Goal: Transaction & Acquisition: Purchase product/service

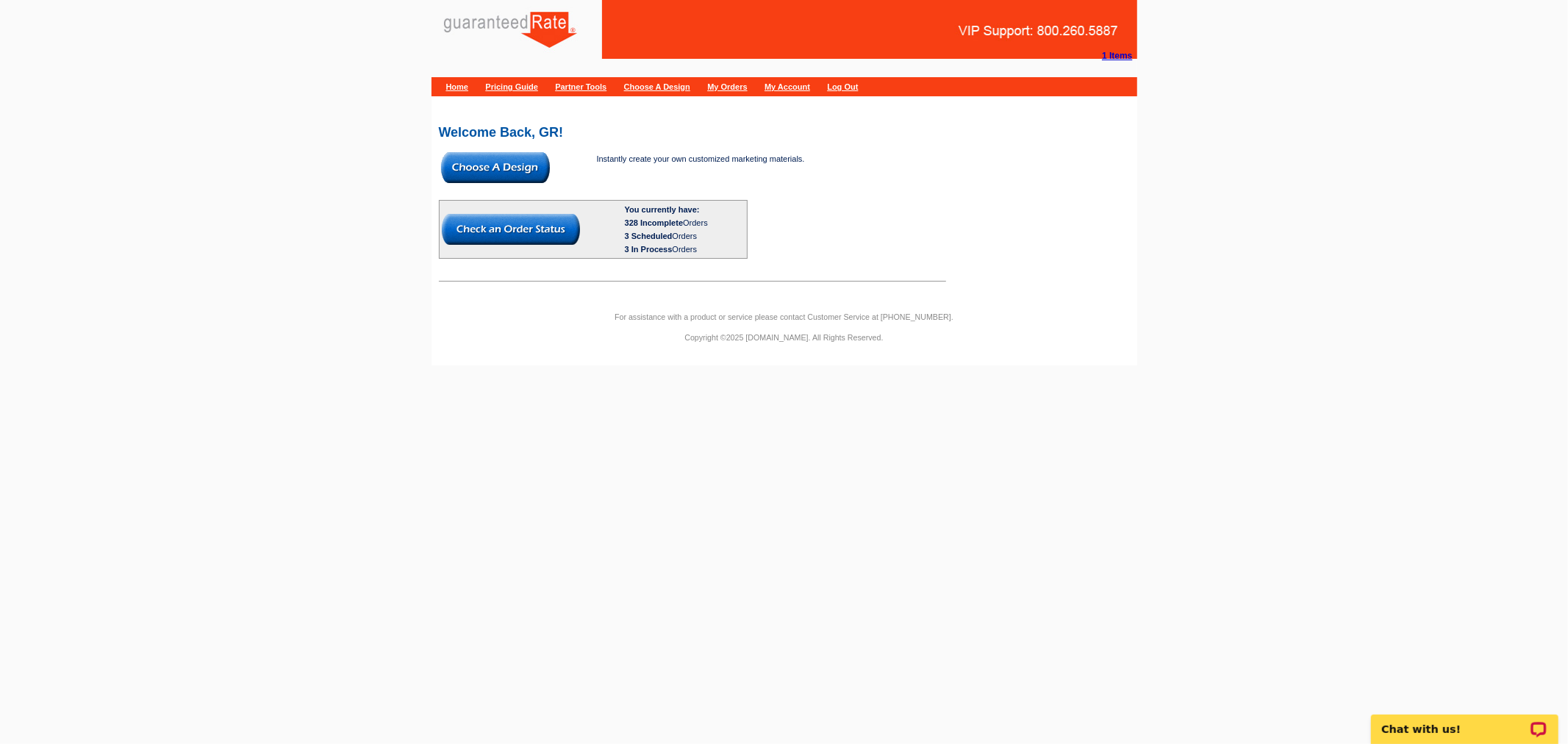
click at [488, 160] on img at bounding box center [495, 167] width 109 height 31
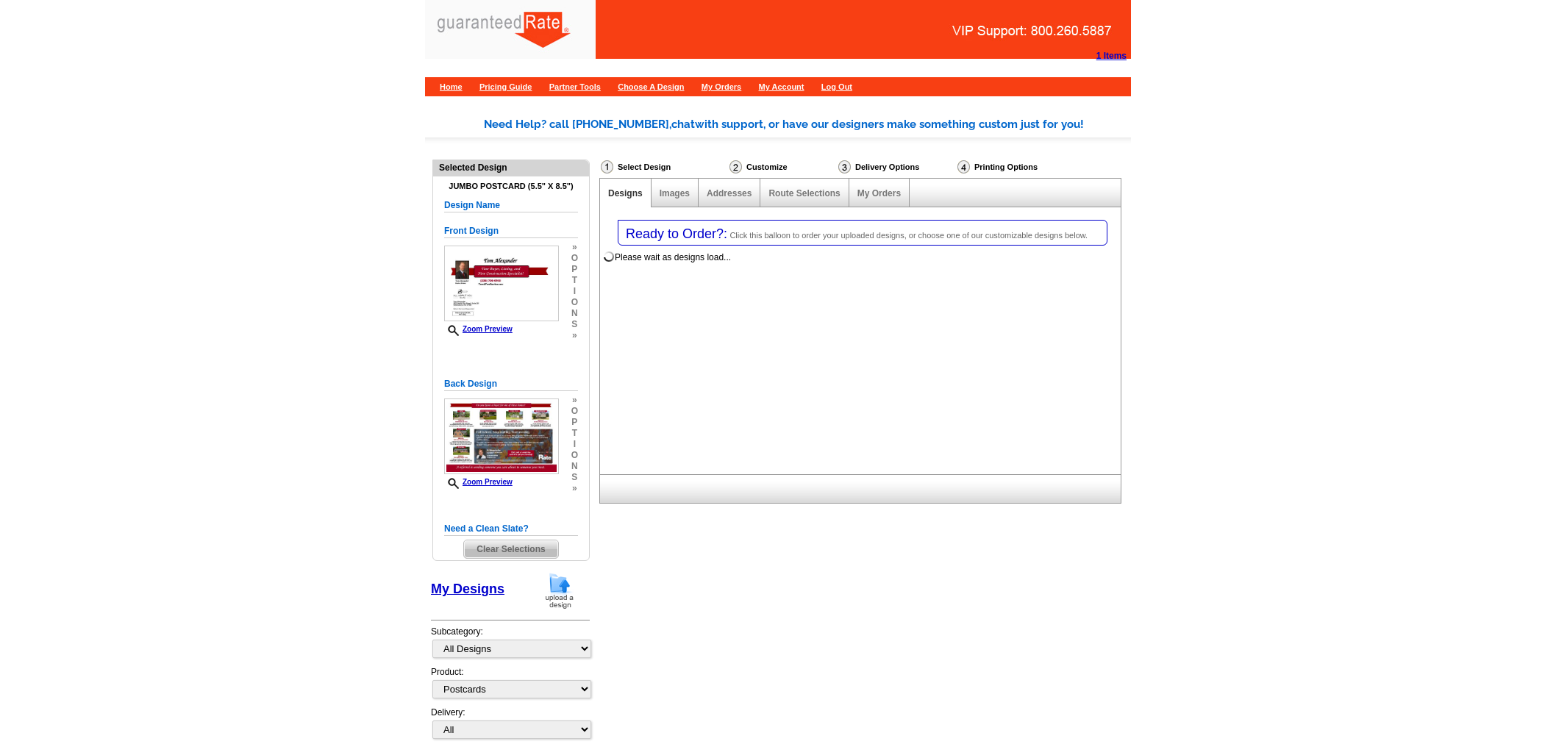
select select "1"
select select "2"
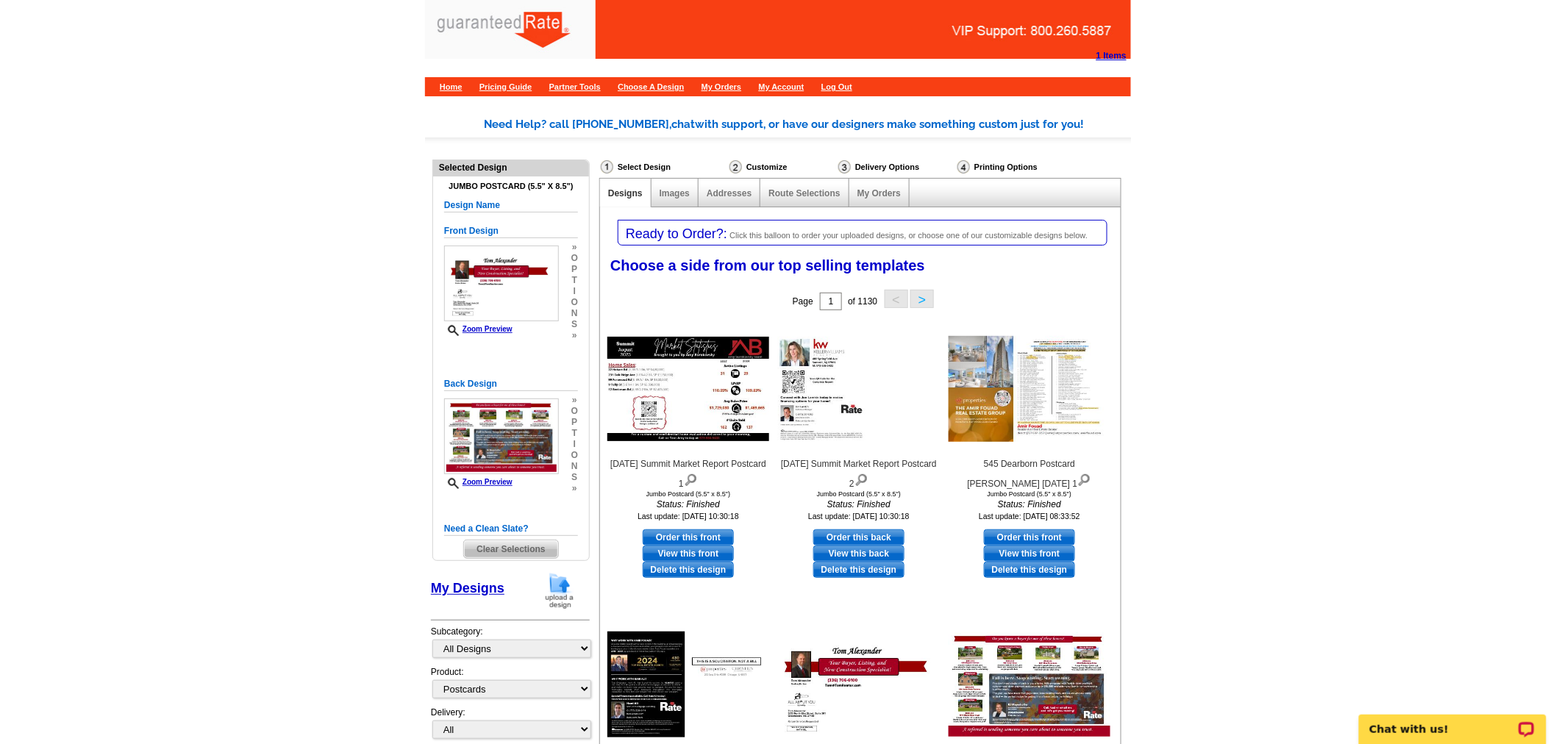
click at [550, 585] on img at bounding box center [560, 591] width 38 height 38
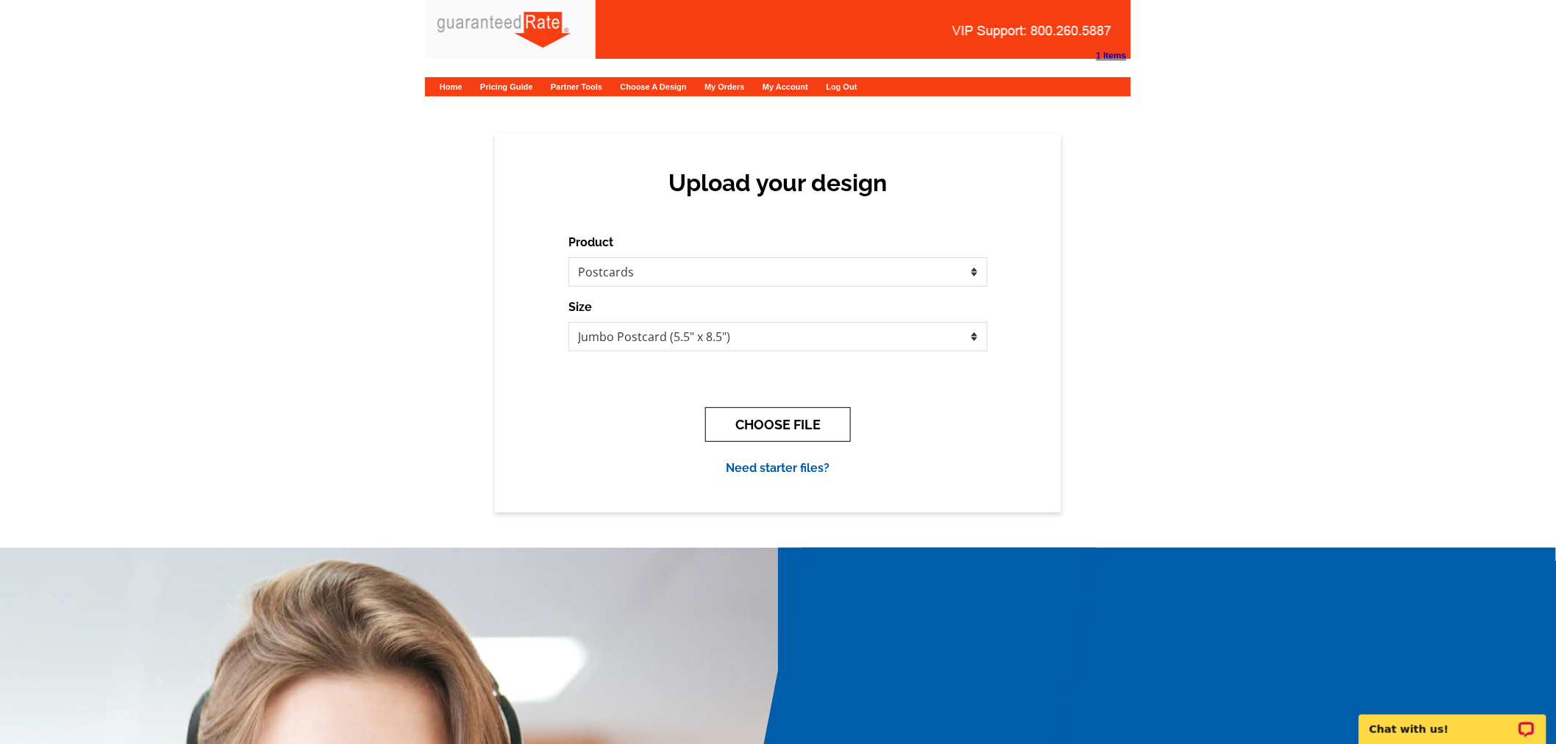
click at [731, 413] on button "CHOOSE FILE" at bounding box center [778, 424] width 146 height 35
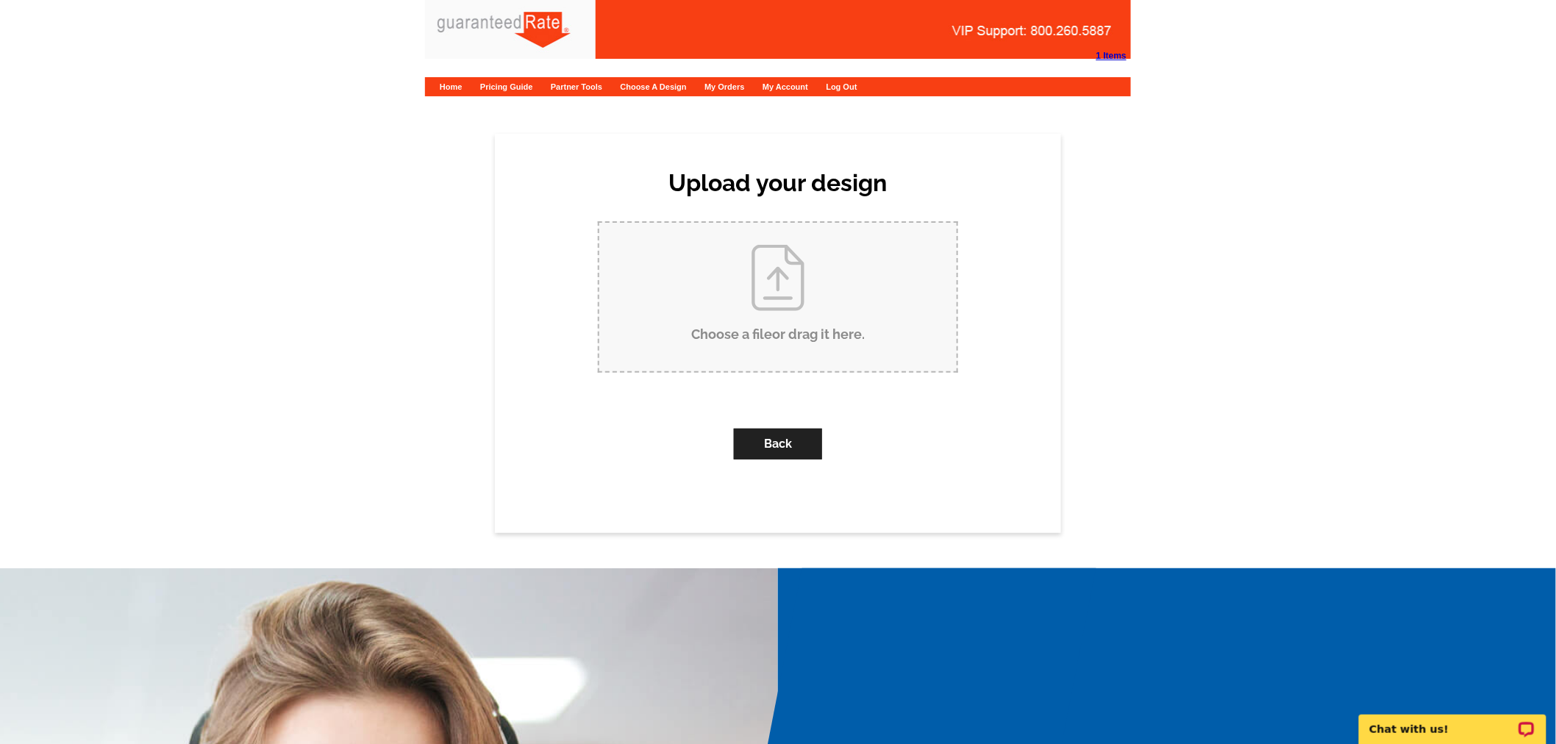
click at [703, 315] on input "Choose a file or drag it here ." at bounding box center [777, 297] width 357 height 149
type input "C:\fakepath\October final RJ Meyerhoffer Tom Alexander postcard.pdf"
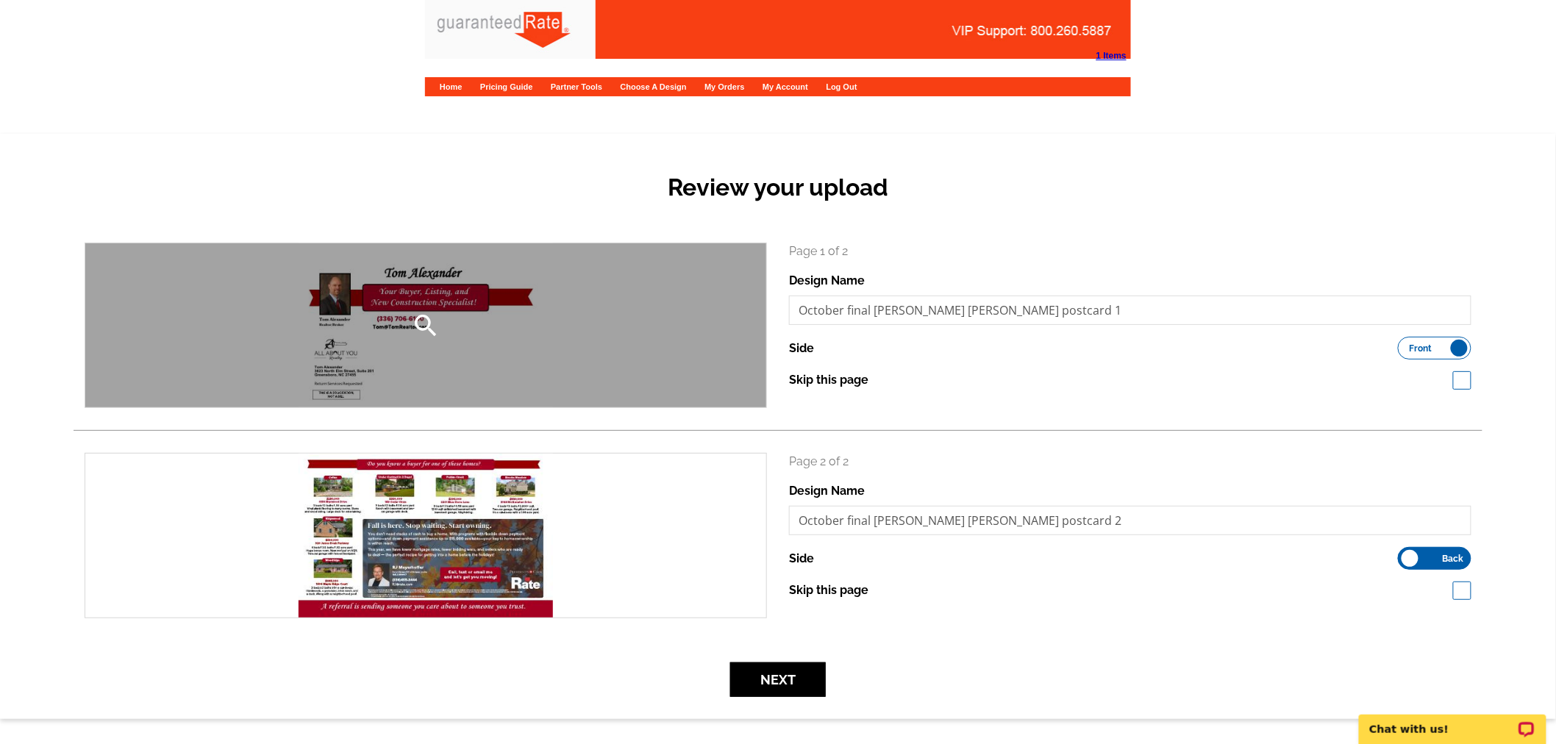
click at [390, 333] on div "search" at bounding box center [425, 325] width 681 height 164
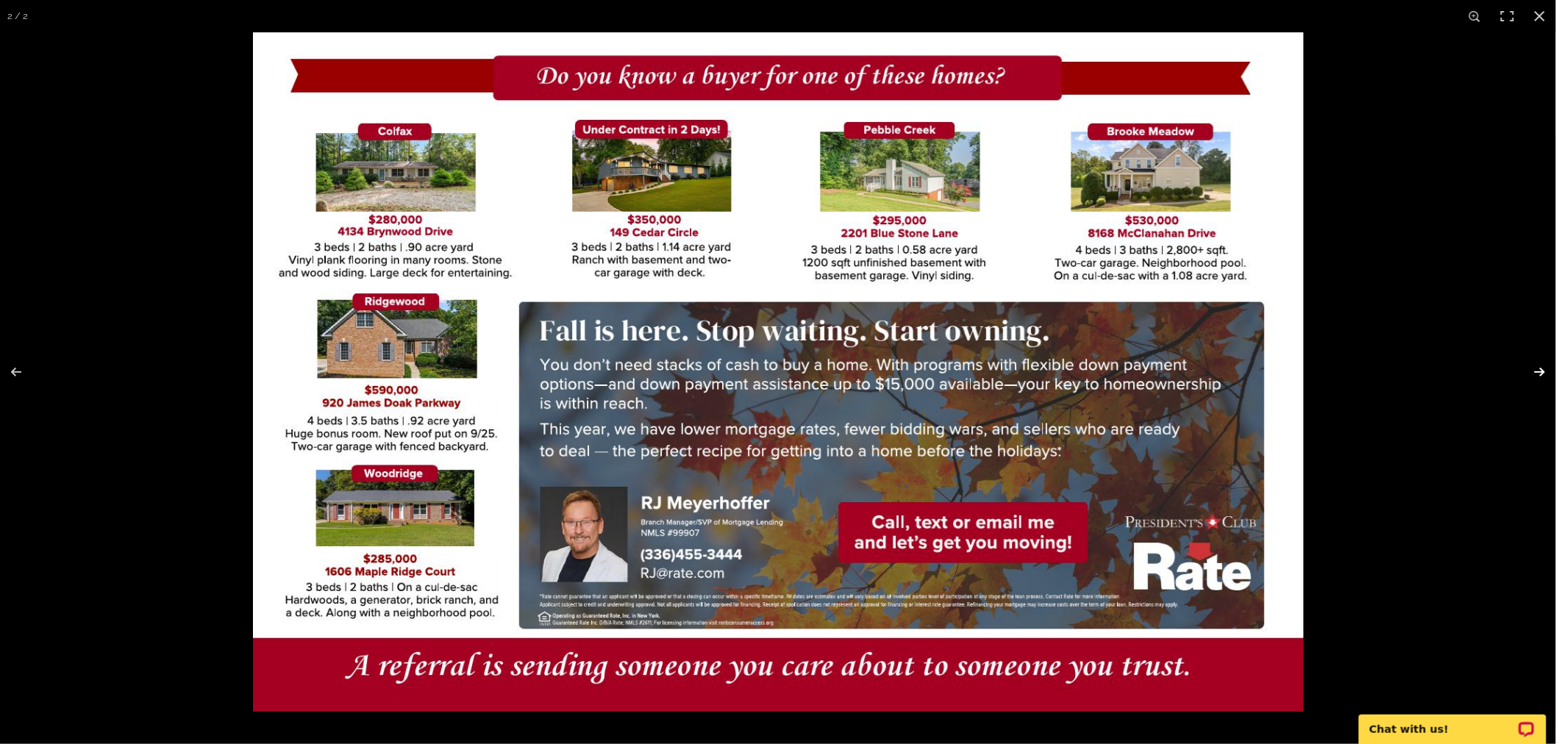
click at [1533, 364] on button at bounding box center [1530, 372] width 51 height 74
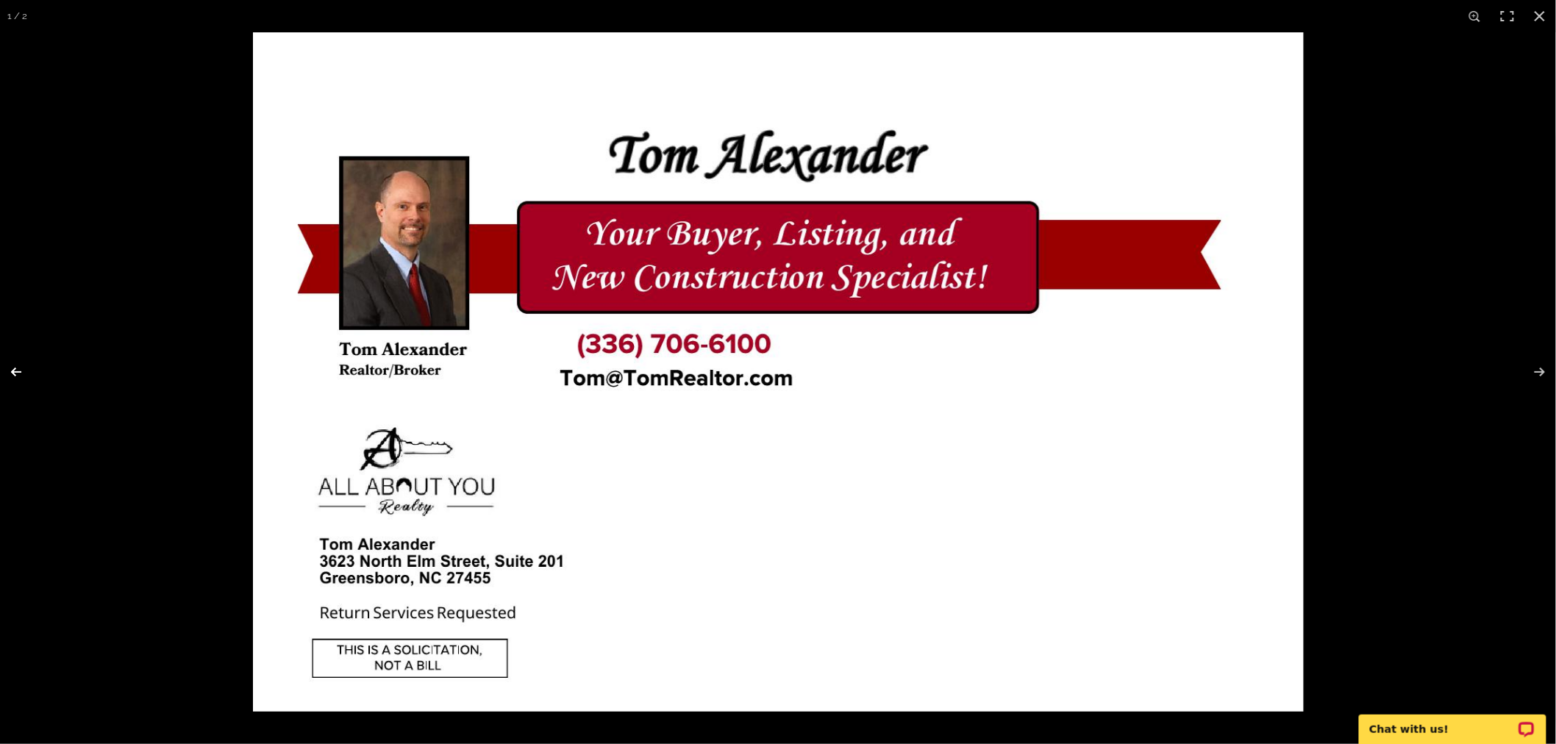
click at [9, 368] on button at bounding box center [25, 372] width 51 height 74
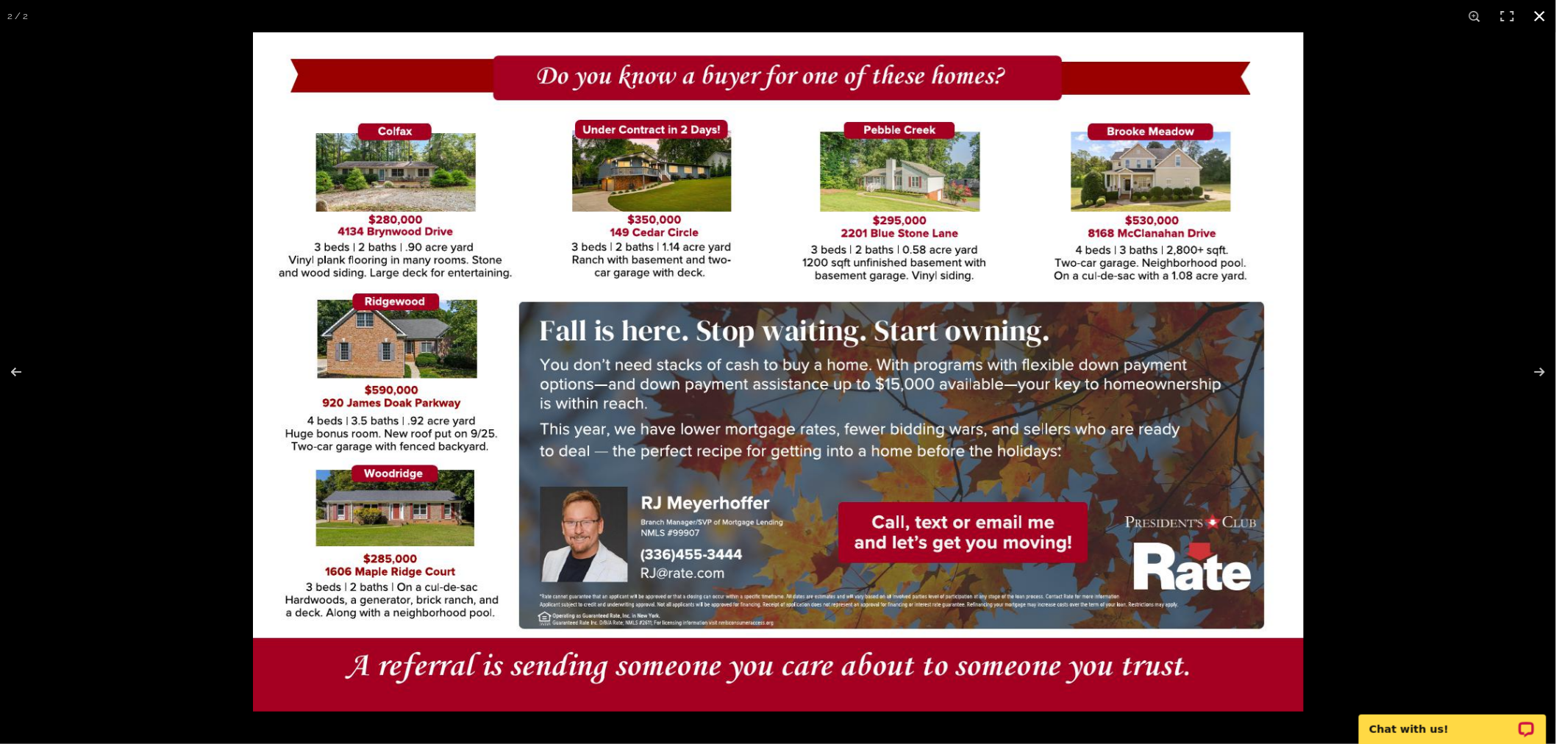
click at [1542, 15] on button at bounding box center [1540, 16] width 32 height 32
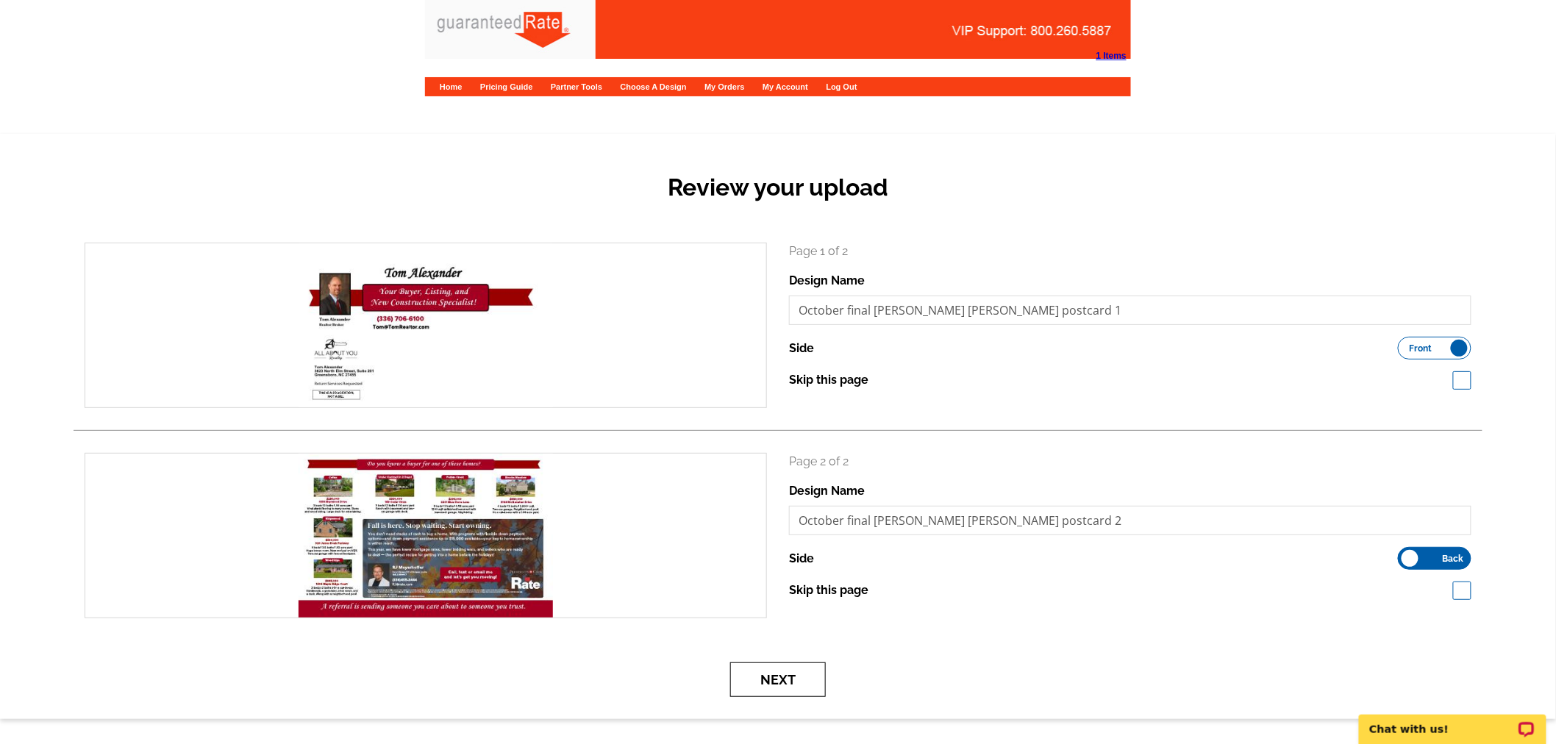
click at [822, 681] on button "Next" at bounding box center [778, 680] width 96 height 35
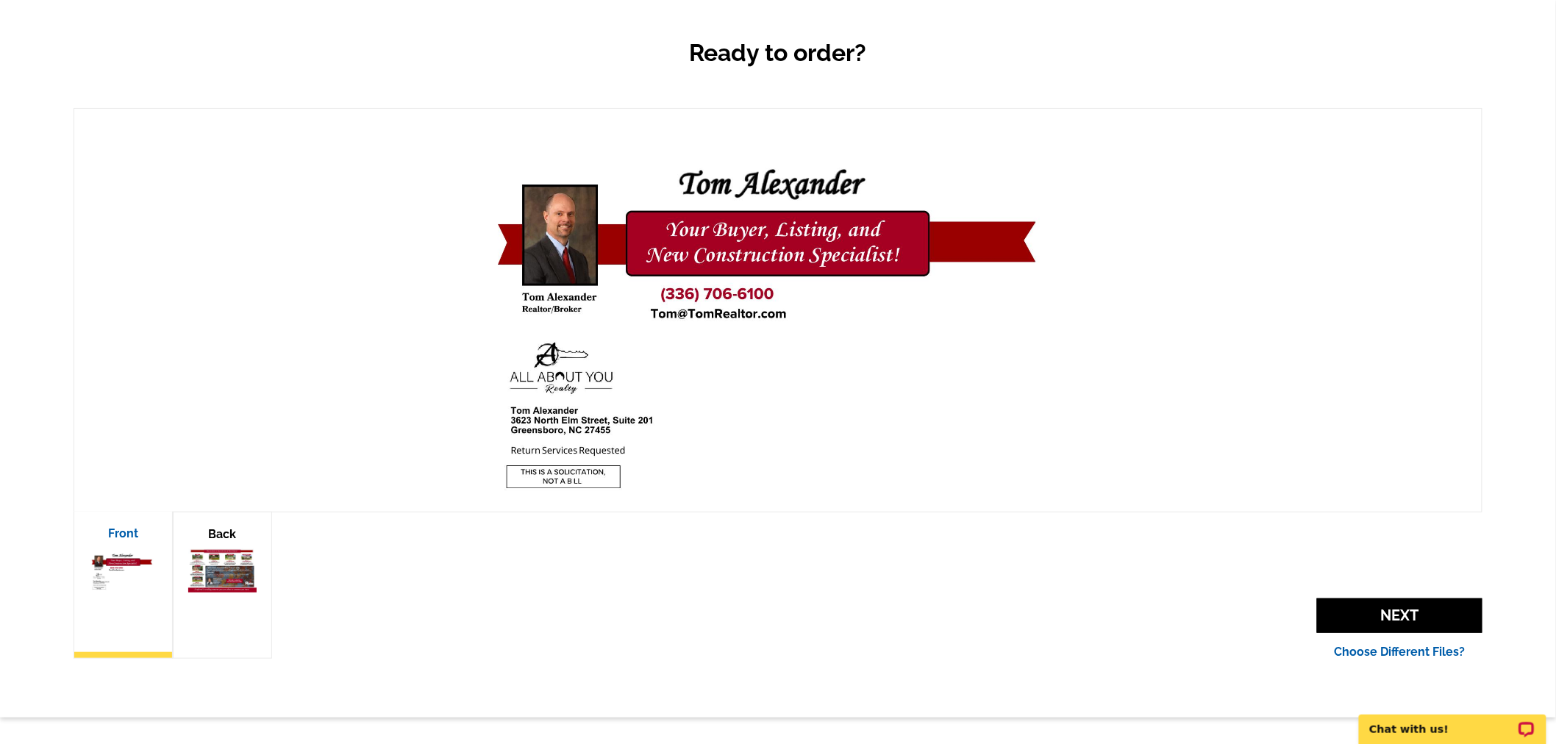
scroll to position [245, 0]
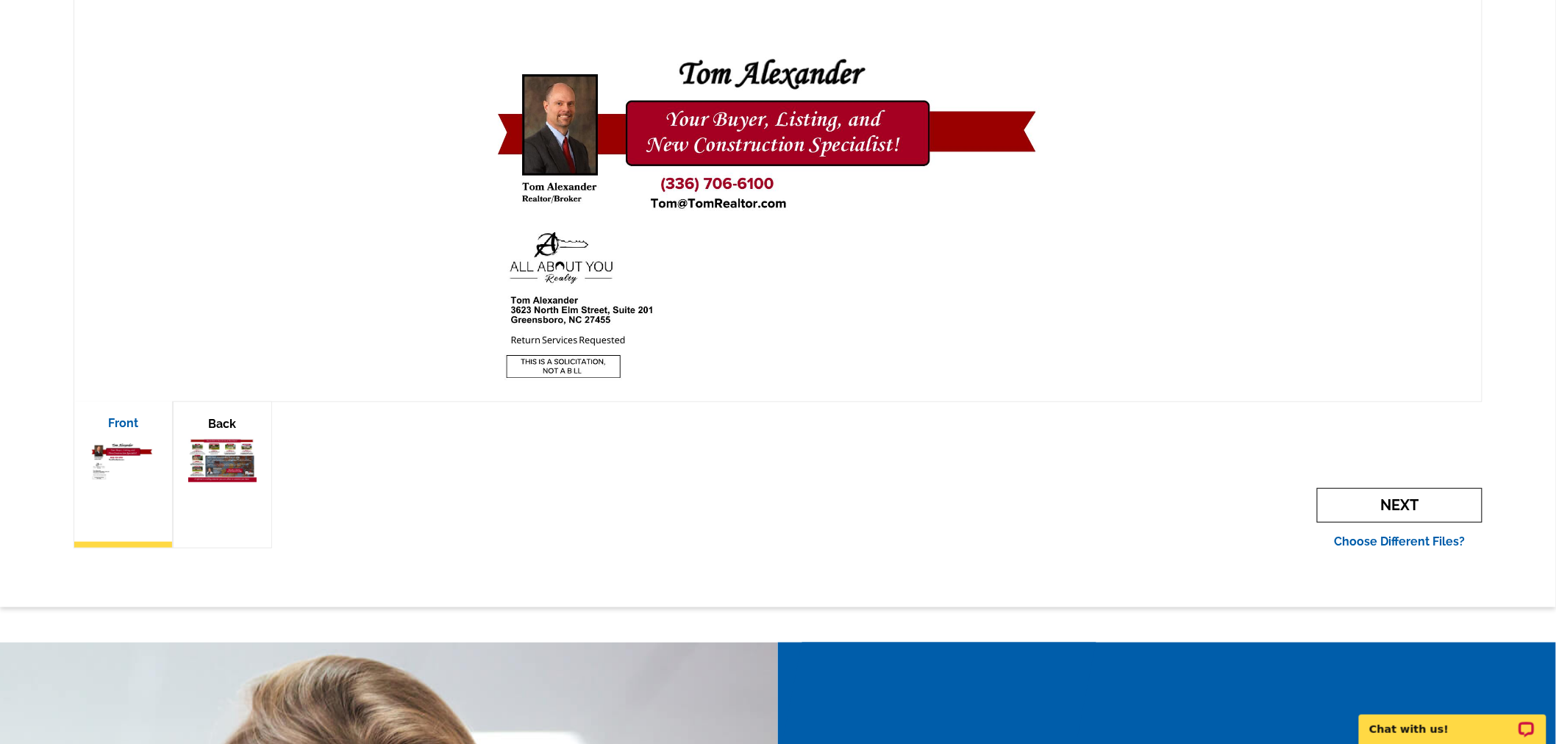
click at [1399, 491] on span "Next" at bounding box center [1399, 505] width 165 height 35
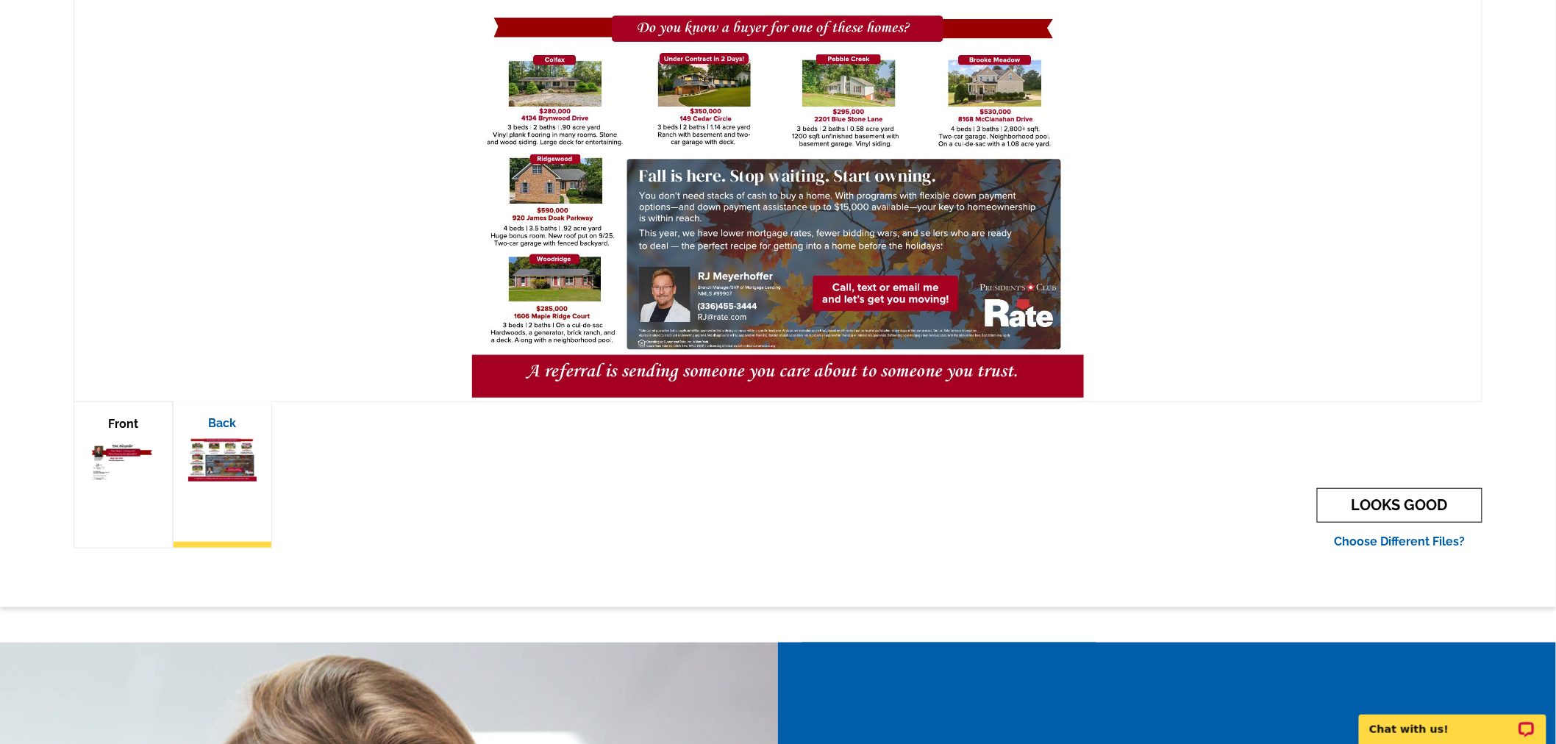
click at [1399, 491] on link "LOOKS GOOD" at bounding box center [1399, 505] width 165 height 35
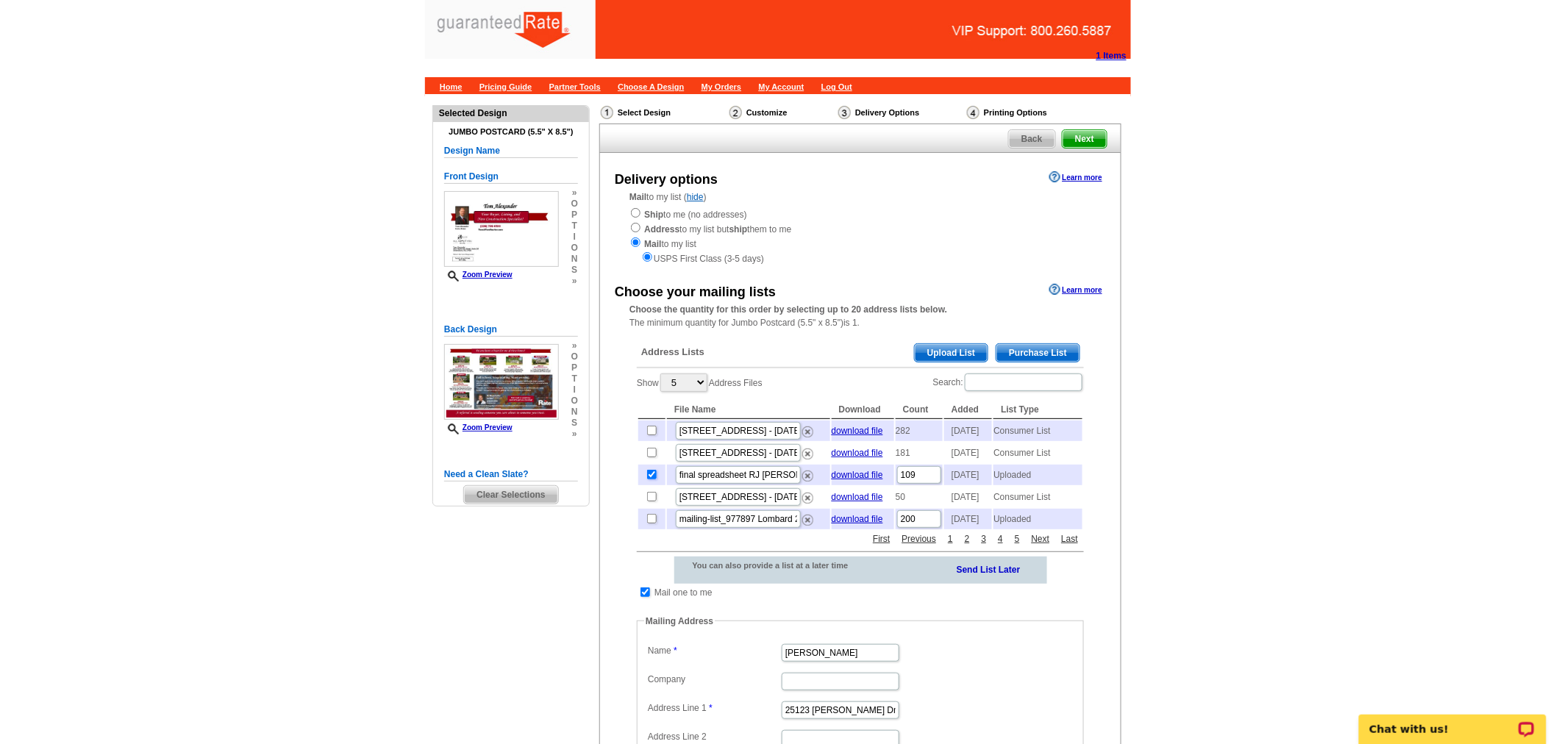
click at [648, 480] on input "checkbox" at bounding box center [652, 475] width 10 height 10
checkbox input "false"
click at [962, 349] on span "Upload List" at bounding box center [951, 353] width 73 height 18
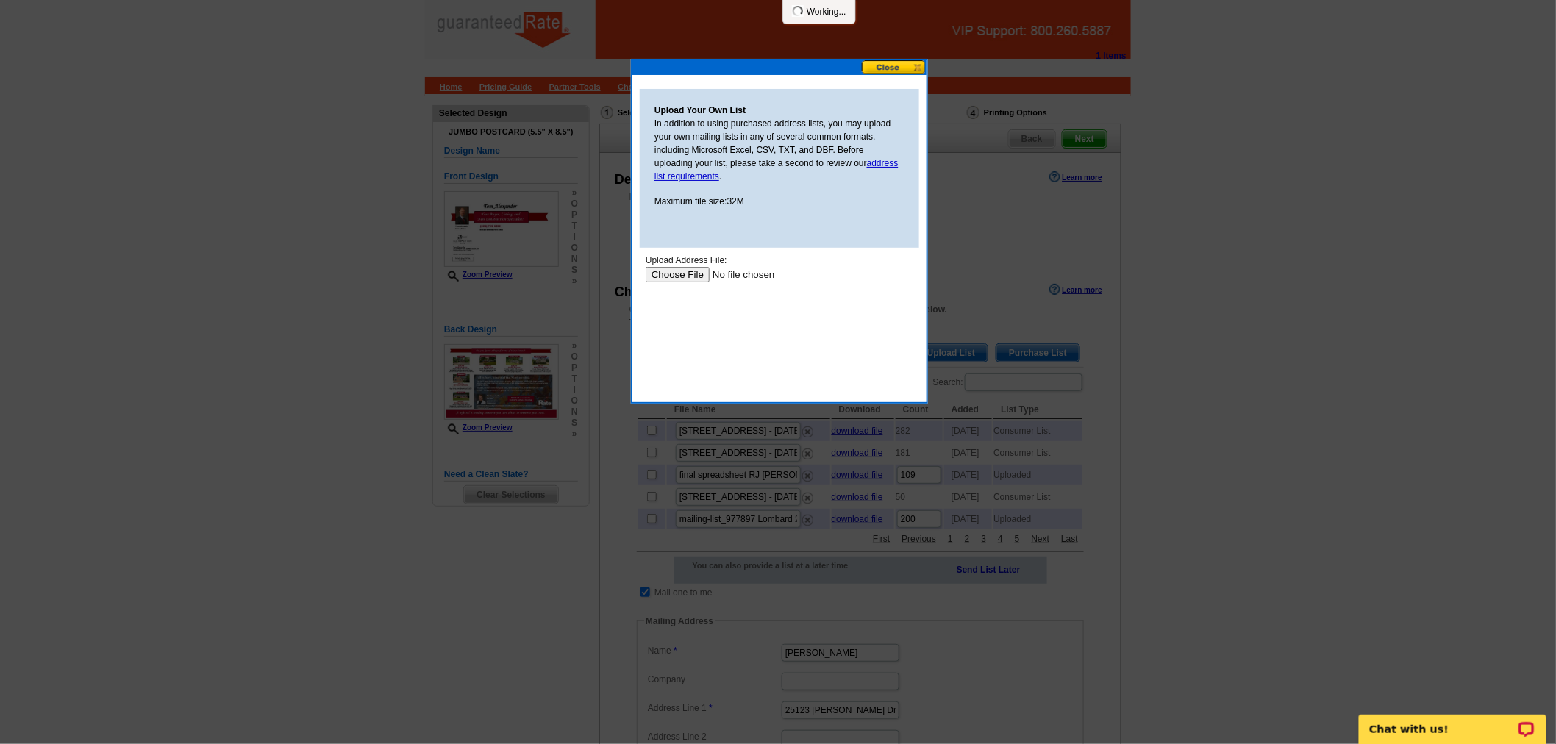
click at [679, 270] on input "file" at bounding box center [738, 273] width 186 height 15
type input "C:\fakepath\final spreadsheet RJ tom mailing list (1).xlsx"
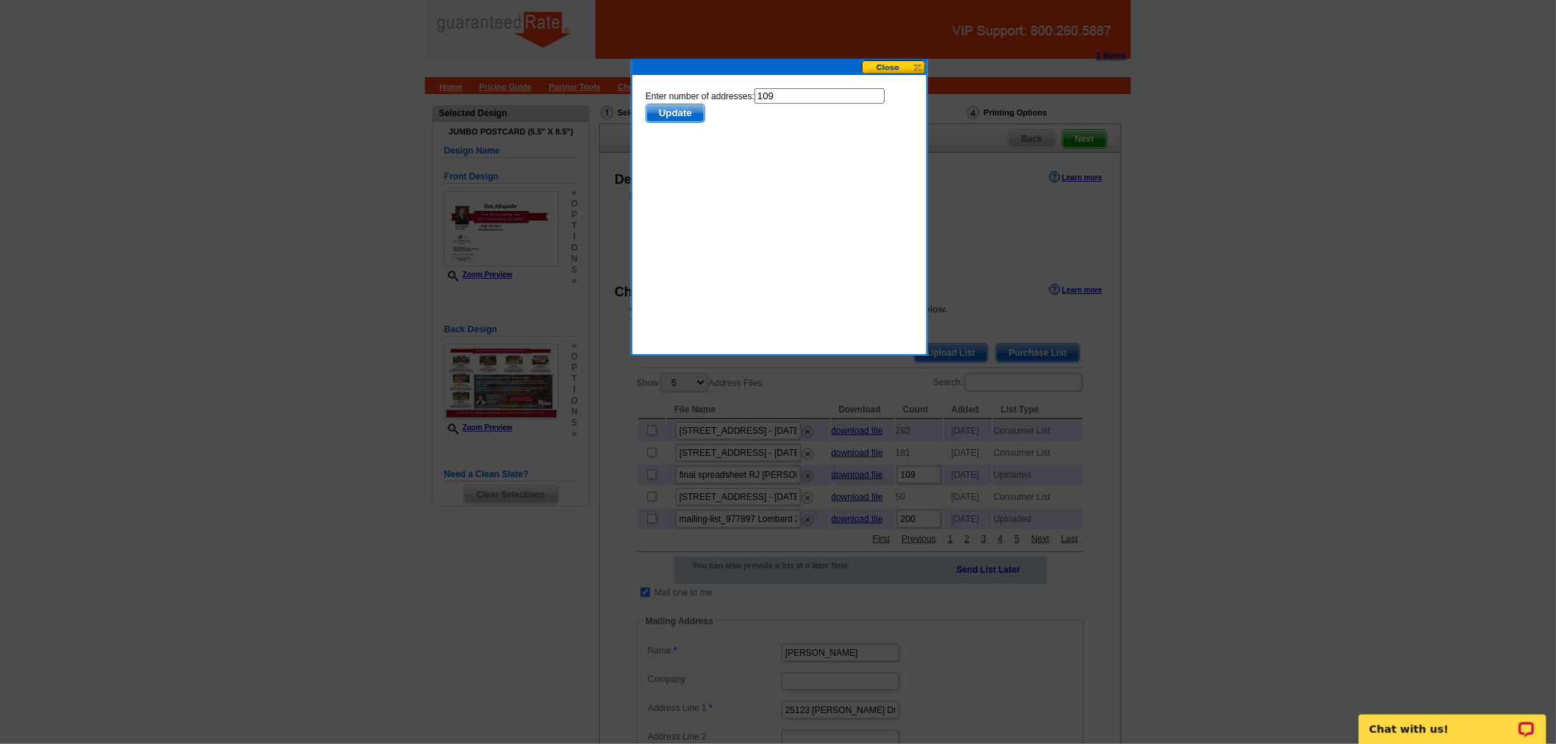
click at [685, 113] on span "Update" at bounding box center [675, 113] width 58 height 18
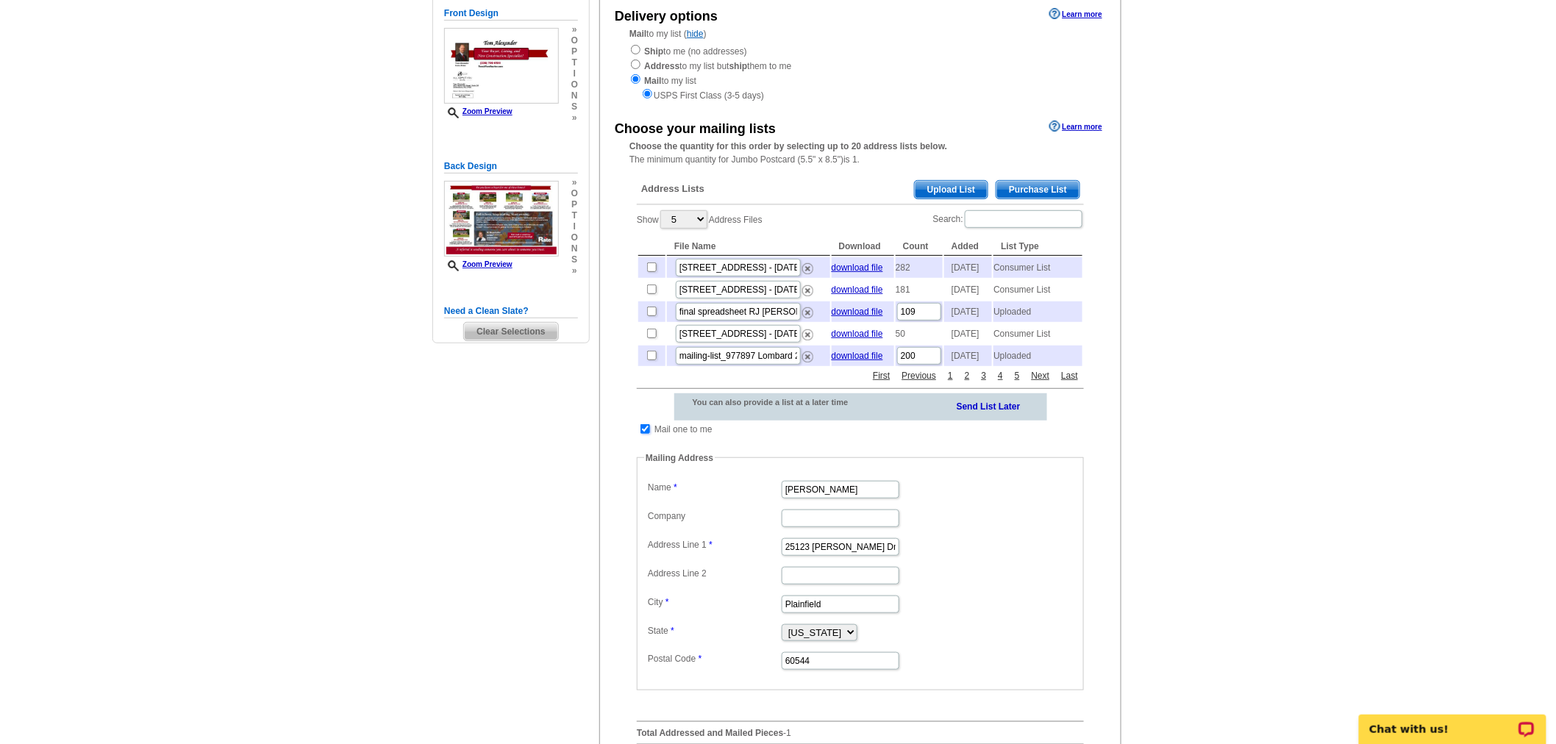
click at [644, 434] on input "checkbox" at bounding box center [646, 429] width 10 height 10
checkbox input "false"
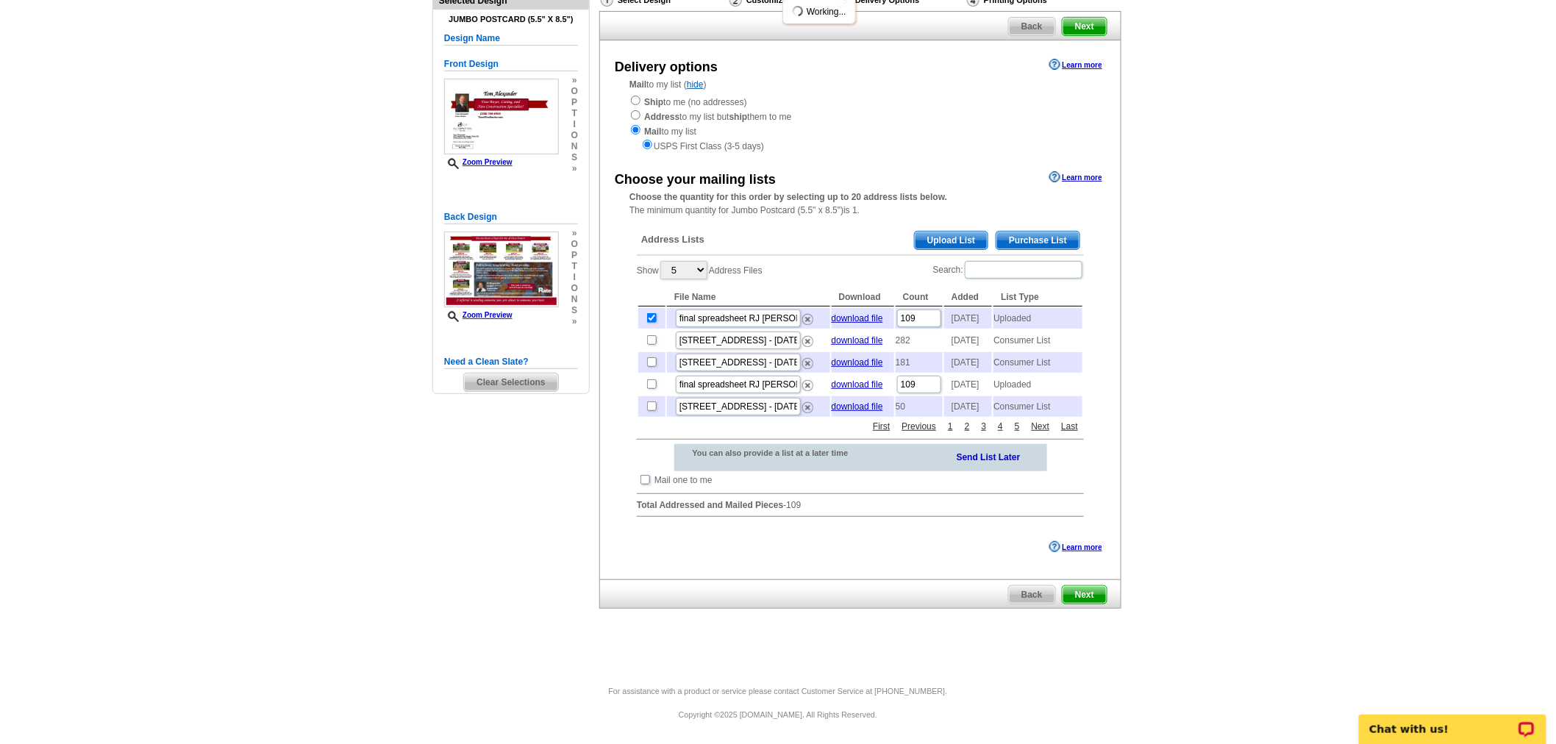
scroll to position [163, 0]
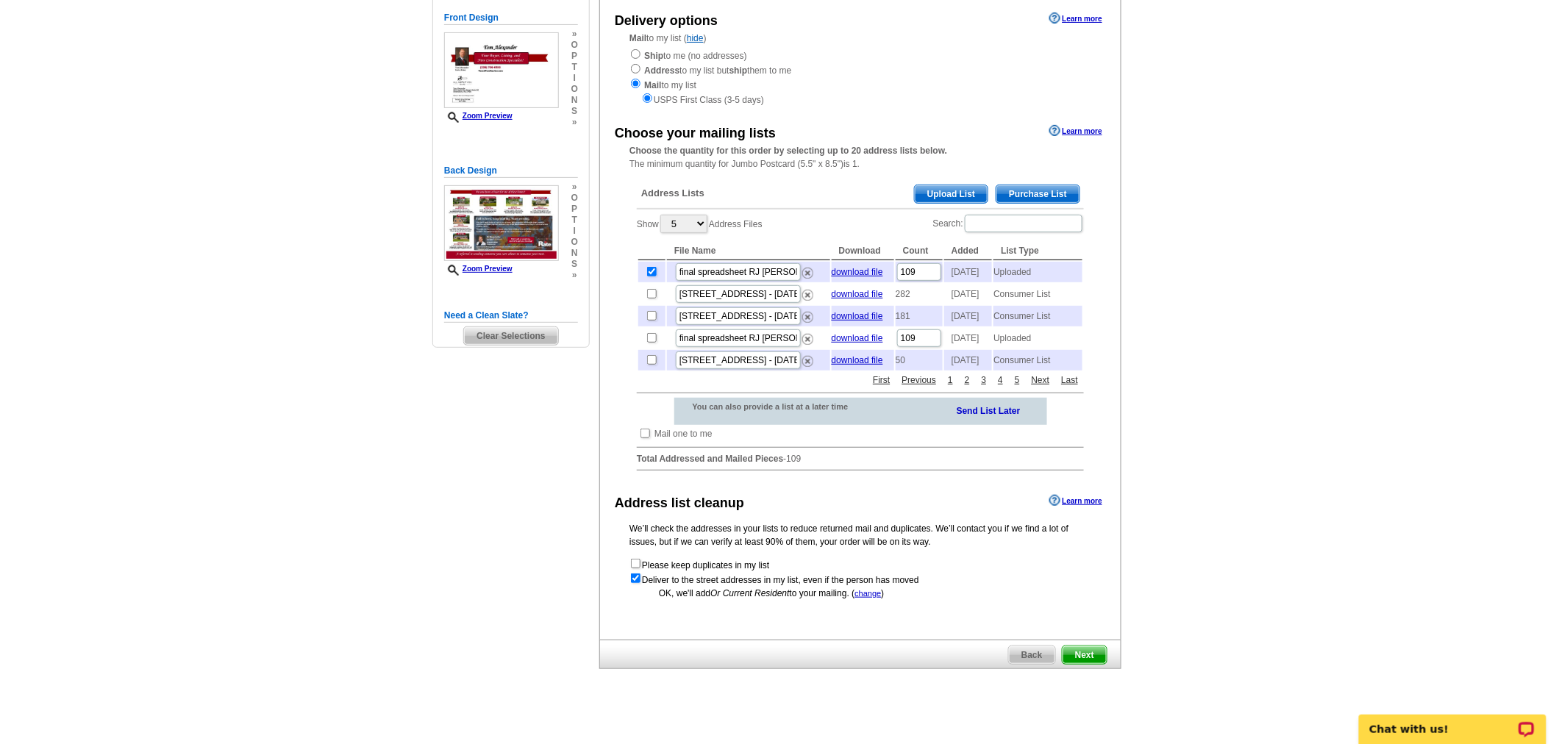
scroll to position [186, 0]
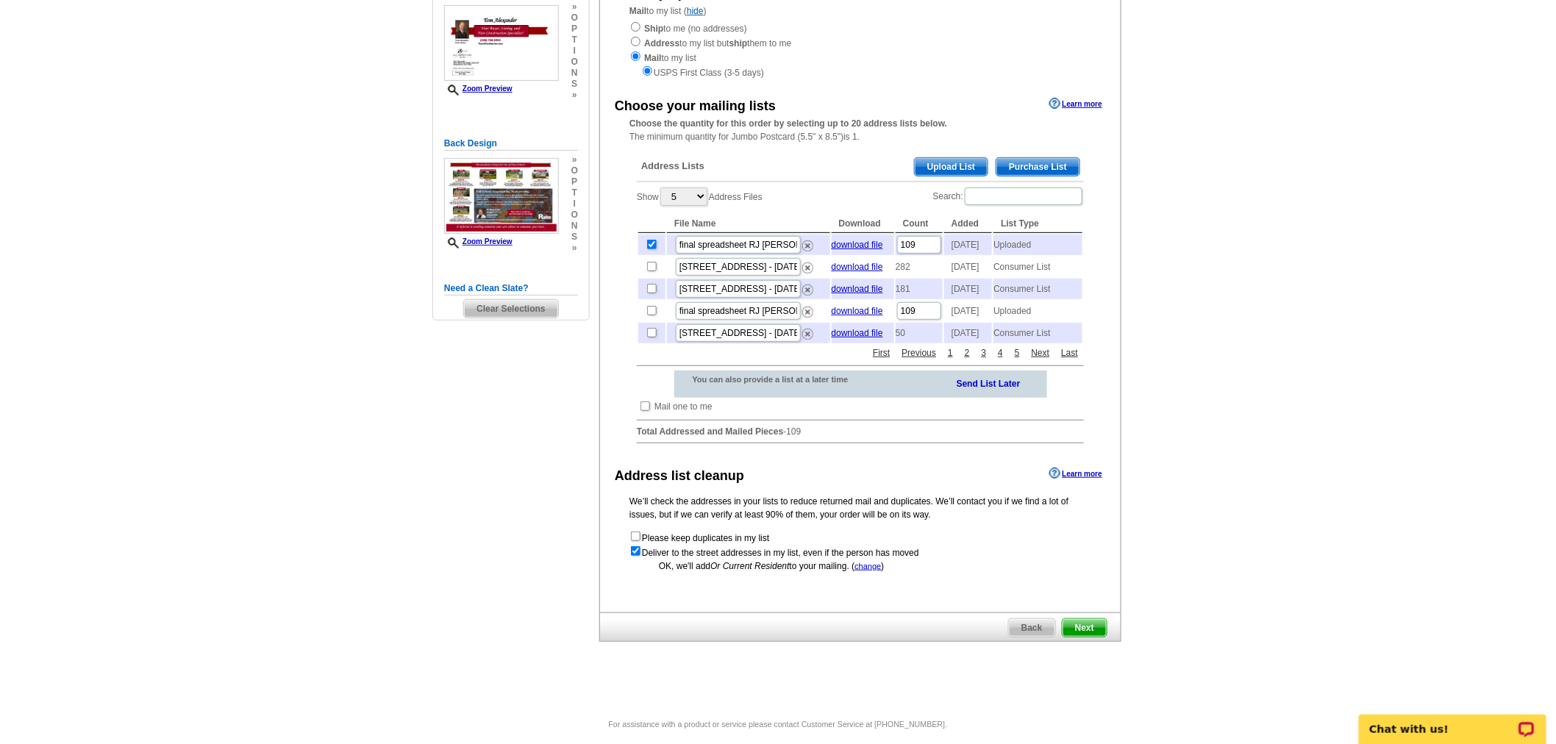
click at [1099, 637] on span "Next" at bounding box center [1085, 628] width 44 height 18
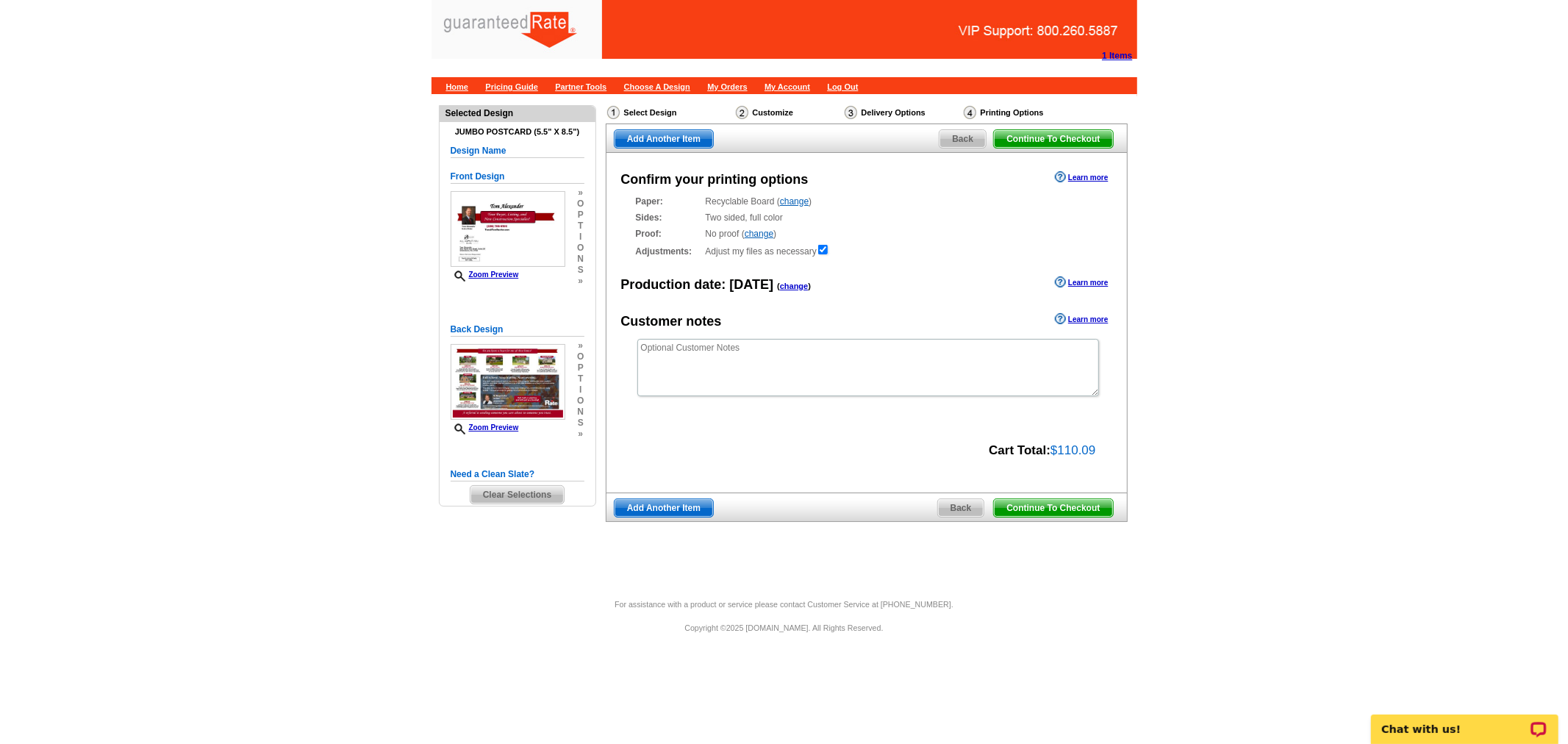
click at [1037, 503] on span "Continue To Checkout" at bounding box center [1052, 508] width 118 height 18
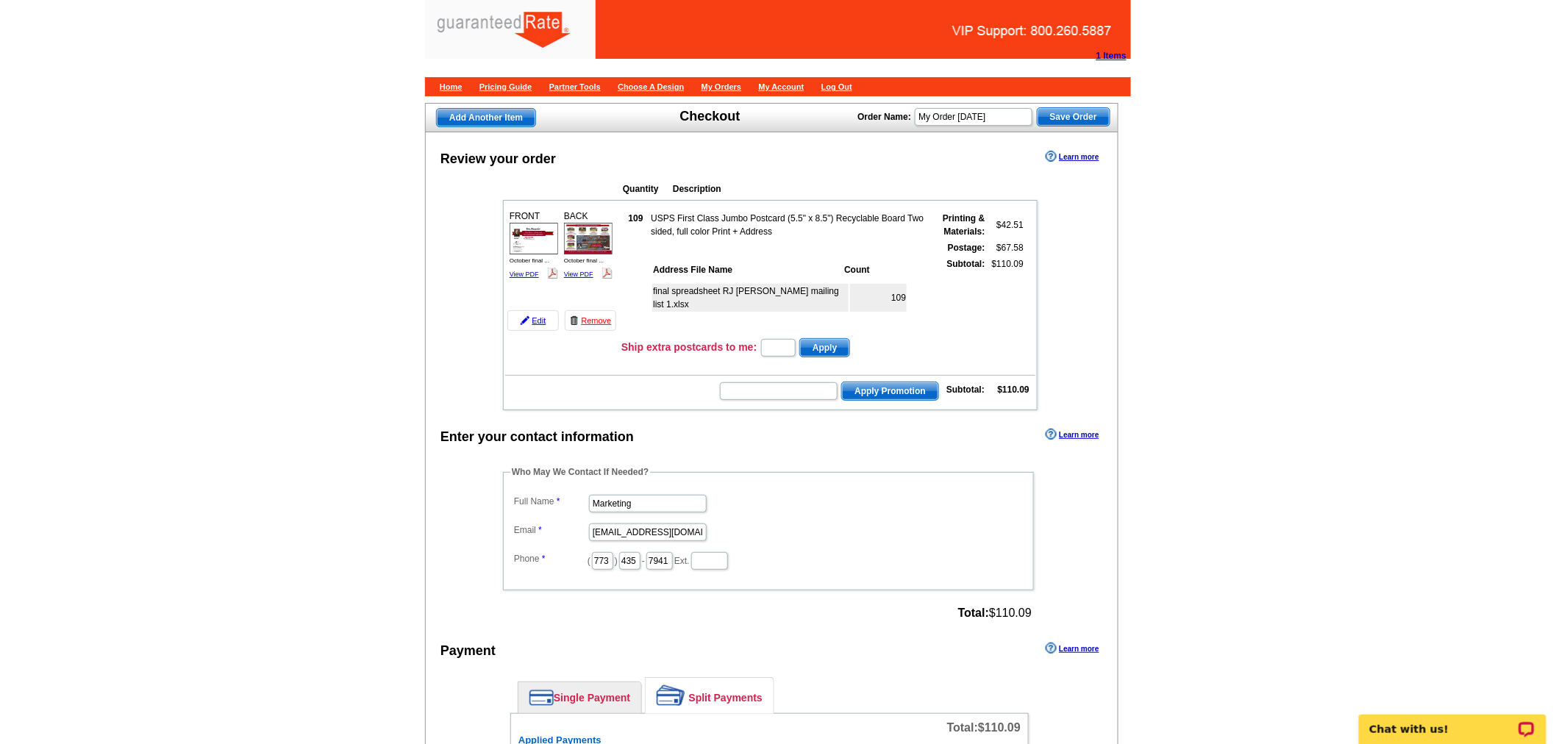
click at [633, 495] on input "Marketing" at bounding box center [648, 504] width 118 height 18
type input "[PERSON_NAME]"
click at [621, 524] on input "marketing@guaranteedrate.com" at bounding box center [648, 533] width 118 height 18
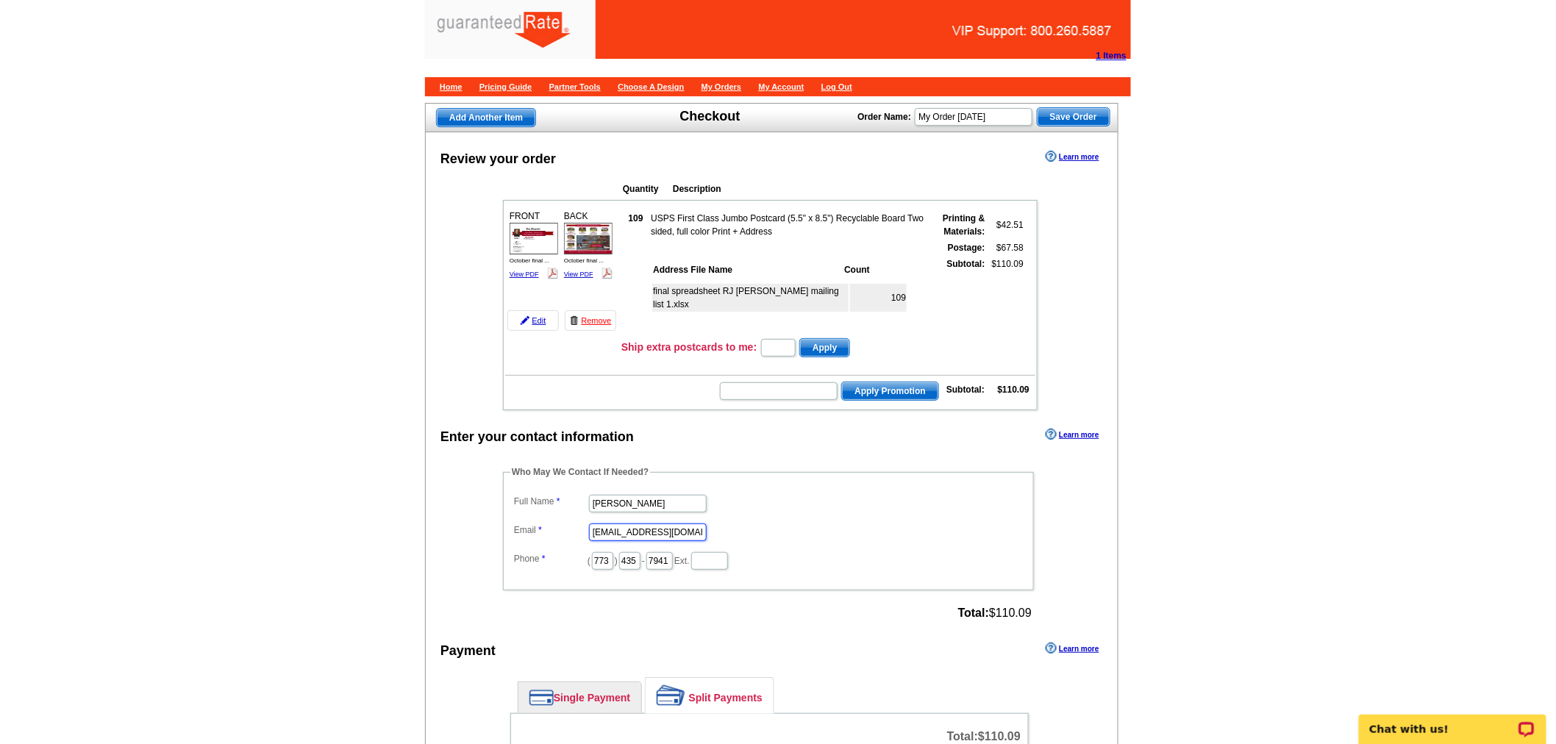
click at [621, 524] on input "marketing@guaranteedrate.com" at bounding box center [648, 533] width 118 height 18
type input "[EMAIL_ADDRESS][PERSON_NAME][DOMAIN_NAME]"
click at [608, 554] on input "773" at bounding box center [602, 561] width 21 height 18
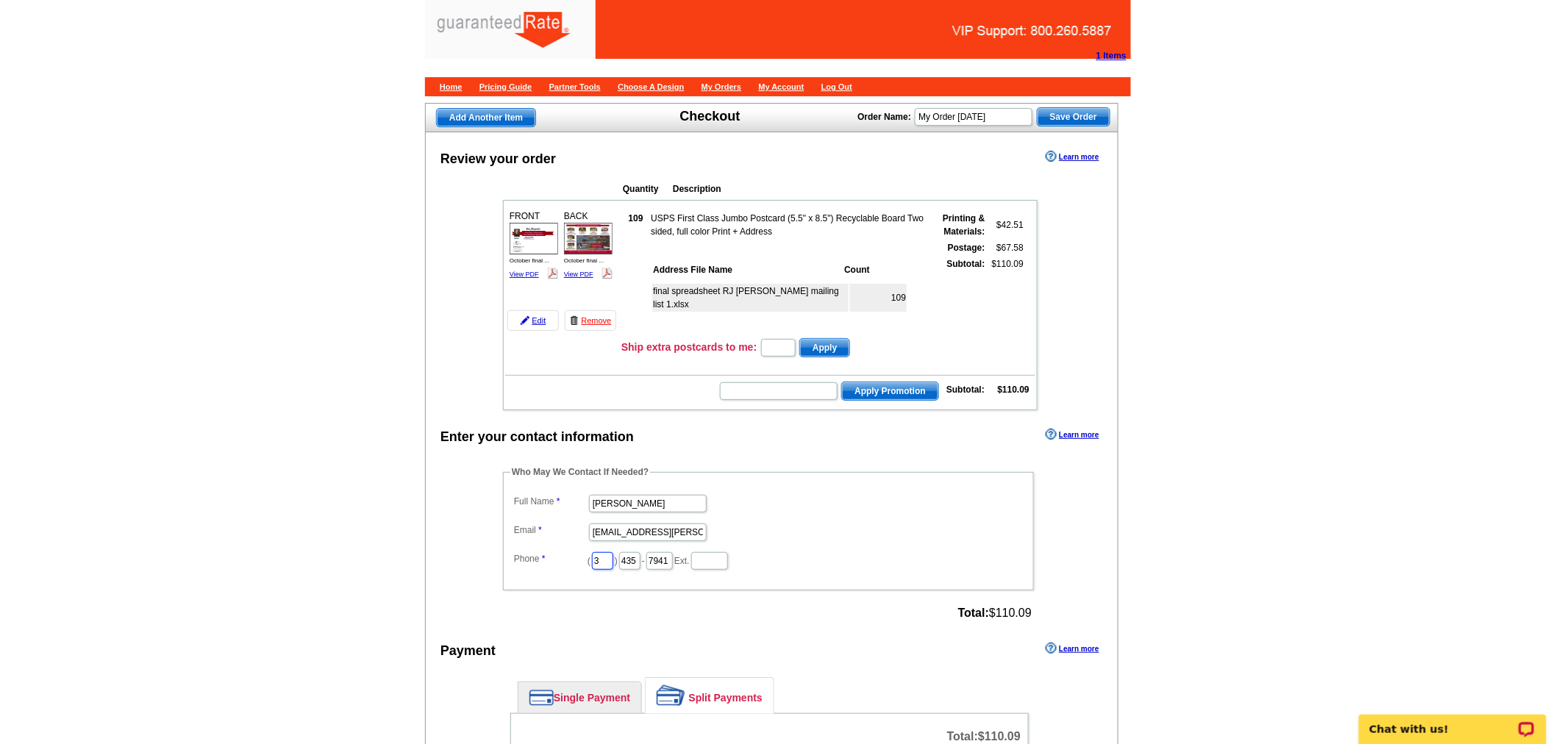
type input "312"
click at [641, 552] on input "435" at bounding box center [629, 561] width 21 height 18
type input "252"
click at [673, 555] on input "7941" at bounding box center [659, 561] width 26 height 18
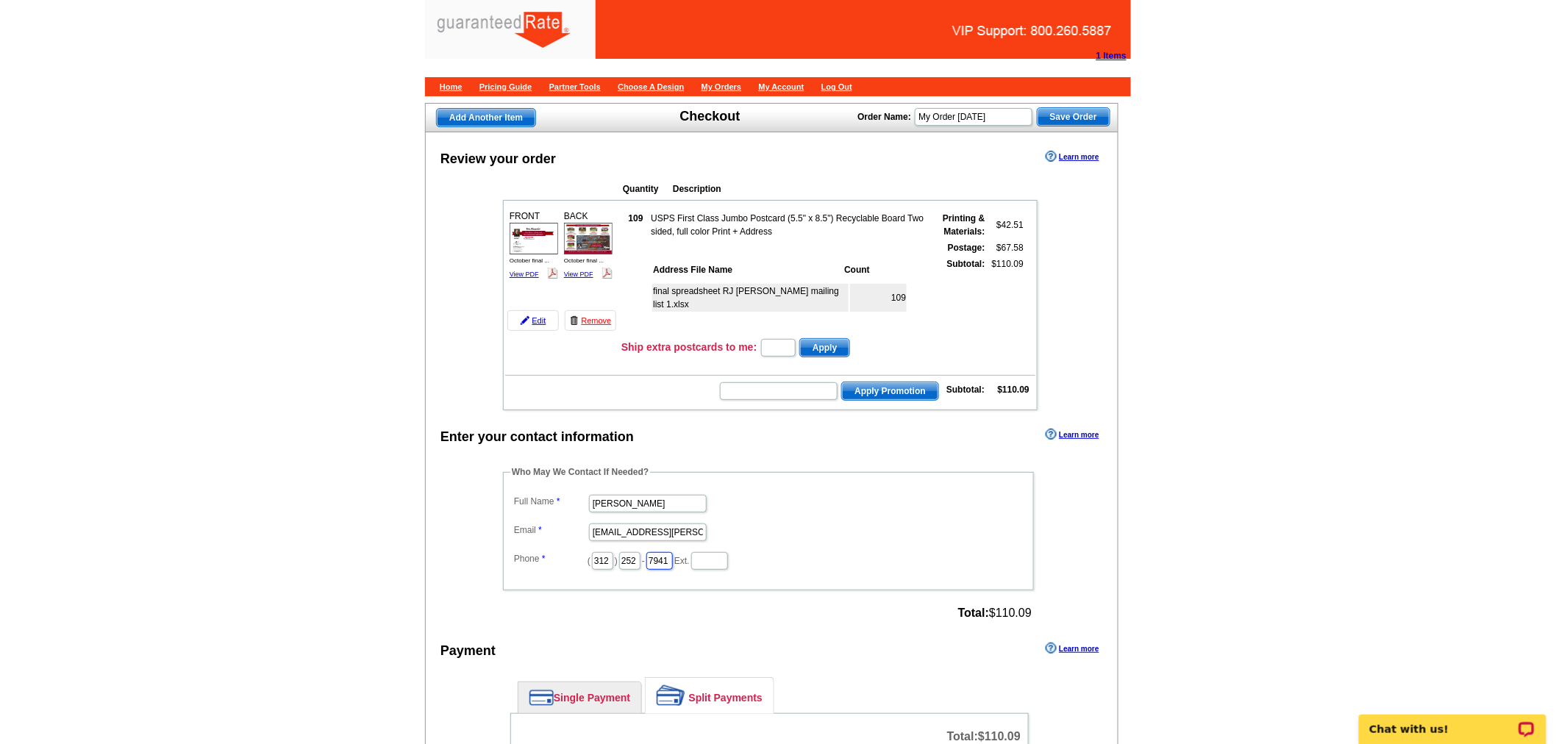
click at [673, 555] on input "7941" at bounding box center [659, 561] width 26 height 18
type input "2423"
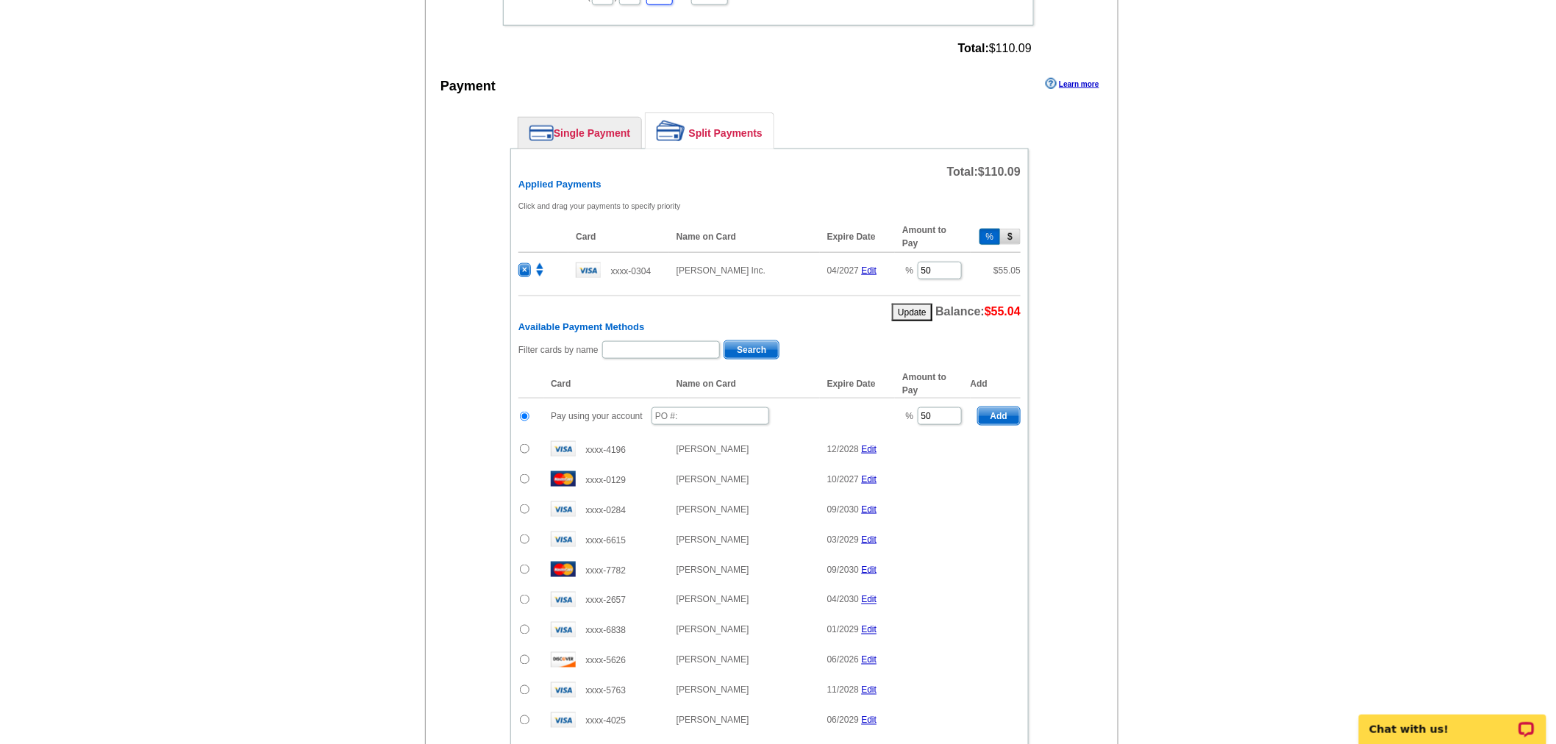
scroll to position [571, 0]
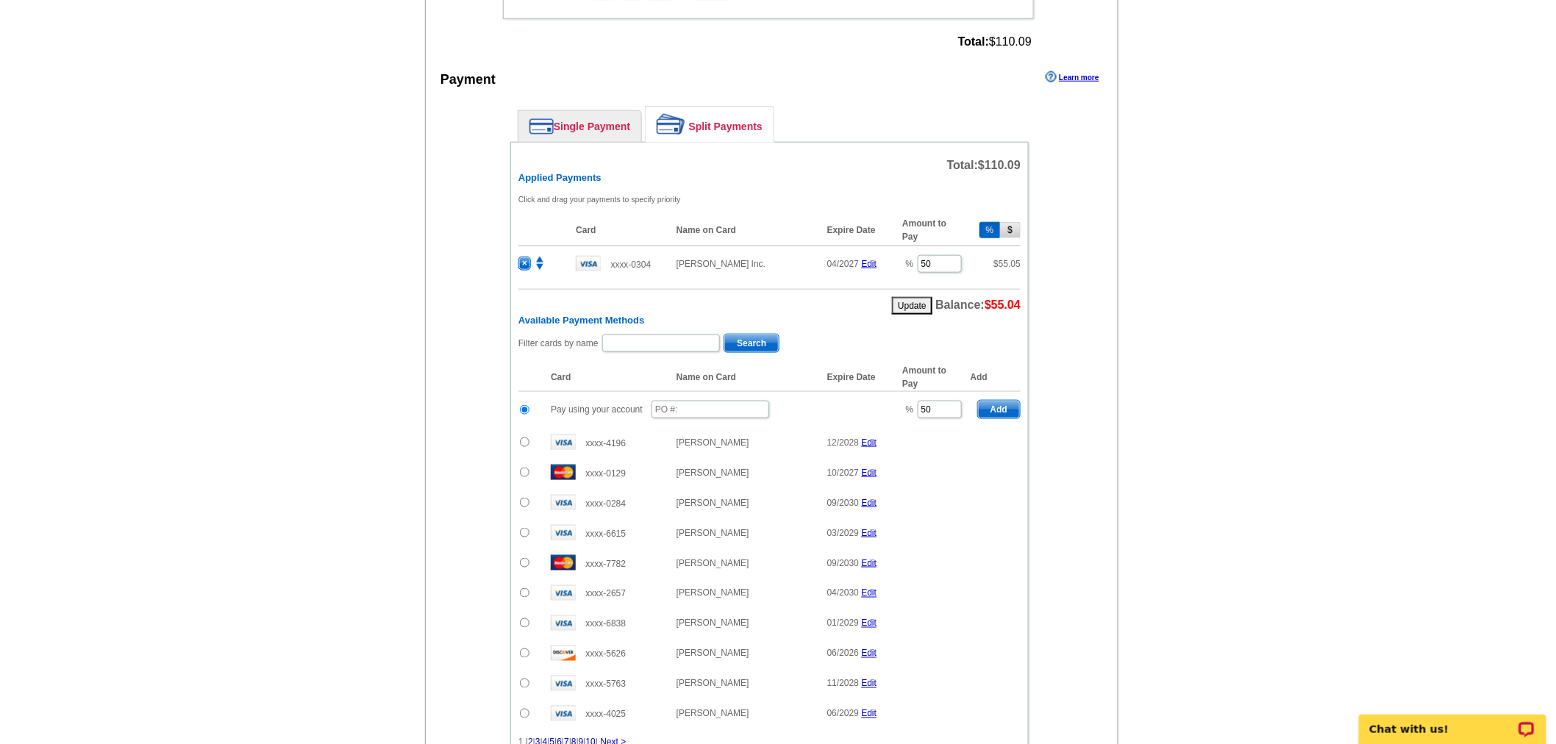
click at [527, 257] on span "×" at bounding box center [524, 263] width 11 height 13
type input "100"
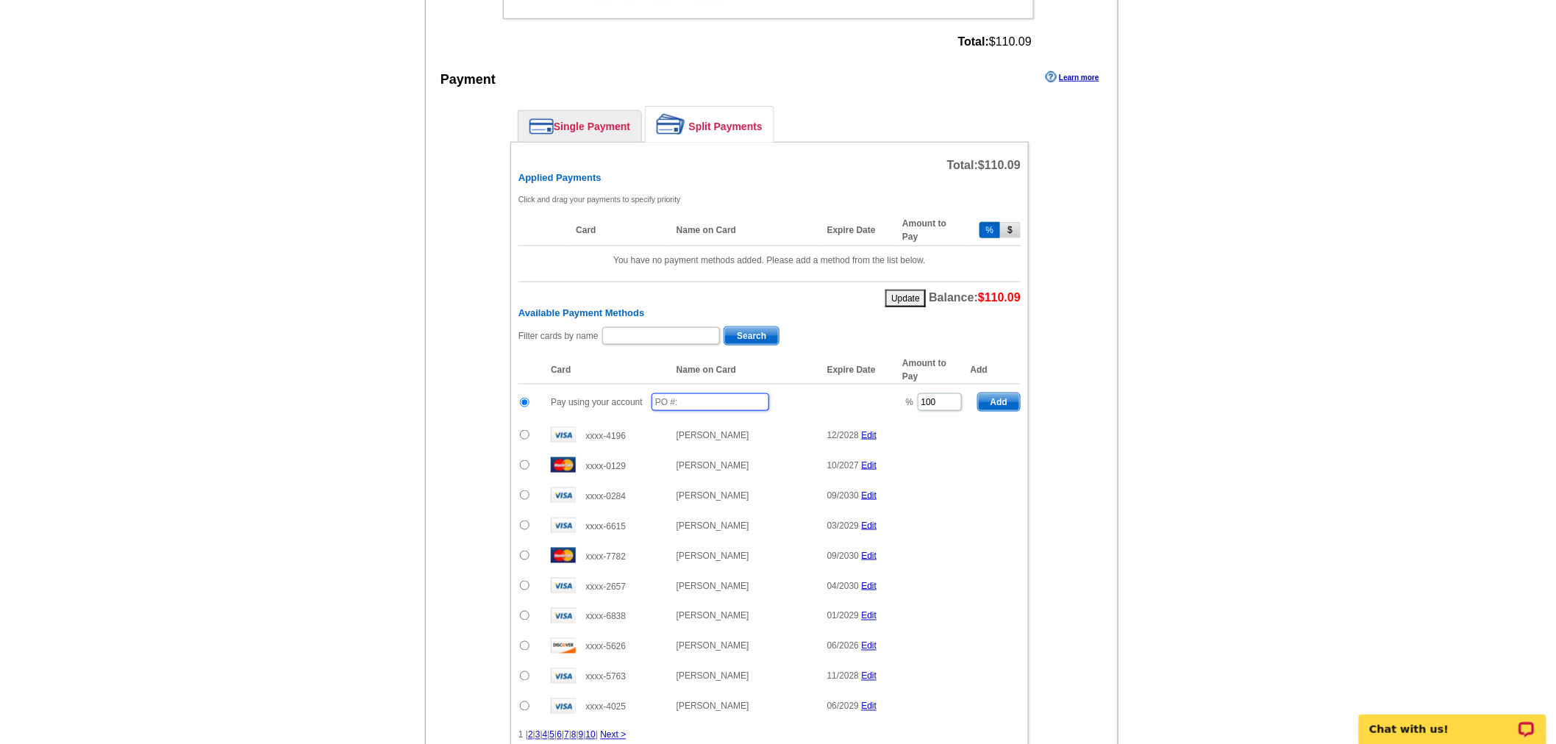
click at [666, 393] on input "text" at bounding box center [711, 402] width 118 height 18
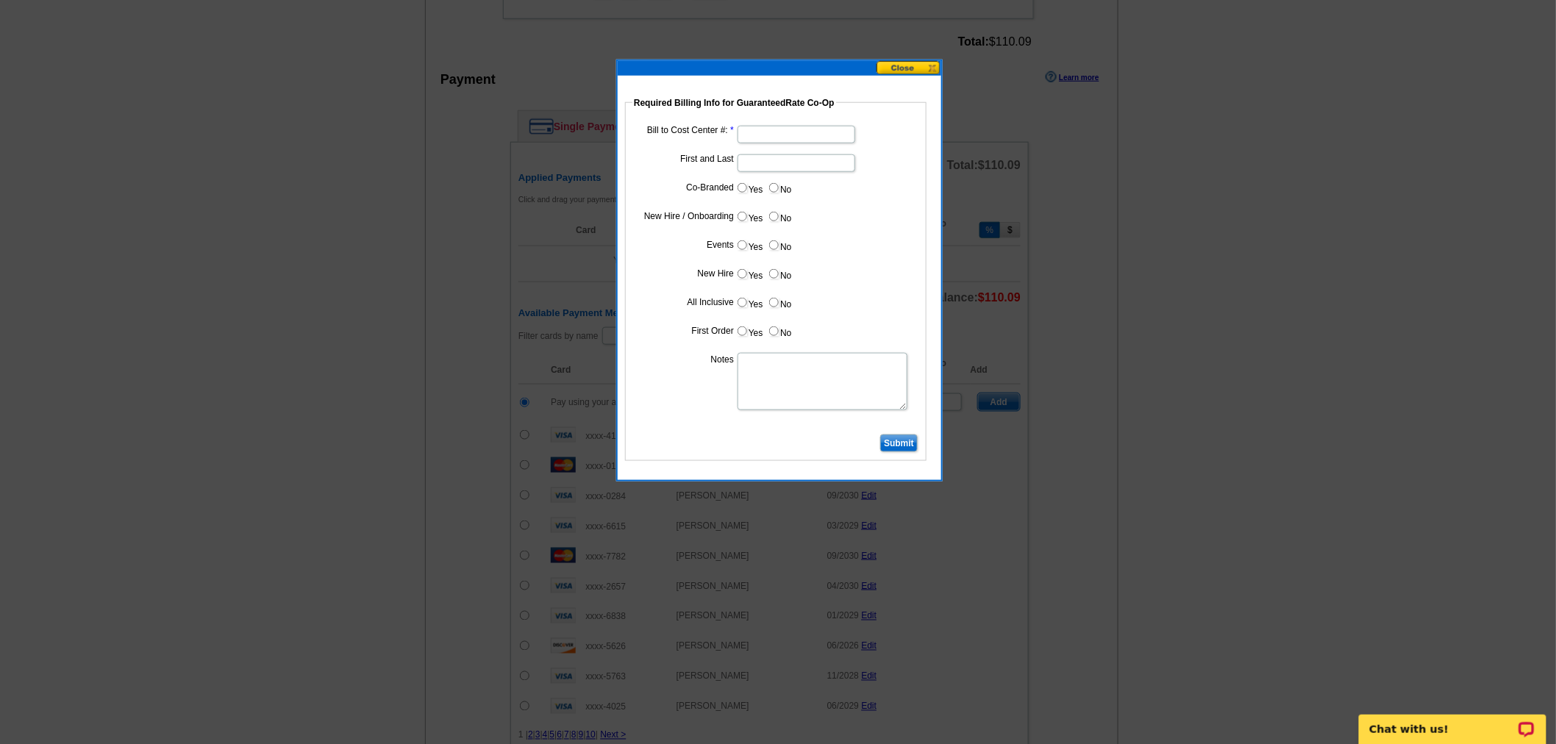
type input "10725_0303_AA"
click at [747, 126] on input "Bill to Cost Center #:" at bounding box center [797, 135] width 118 height 18
type input "1096"
click at [747, 165] on input "First and Last" at bounding box center [797, 163] width 118 height 18
type input "RJ Meyerhoffer"
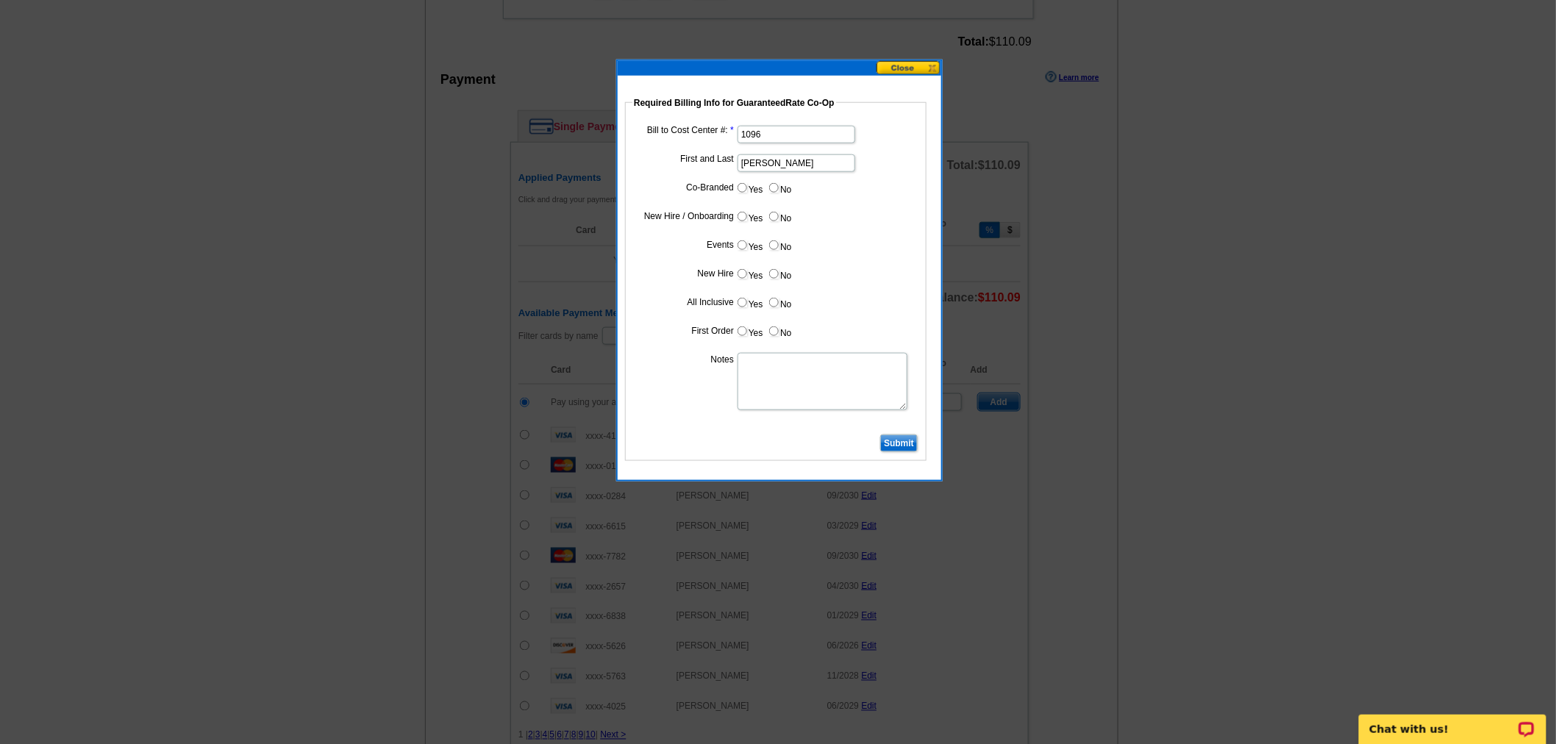
click at [741, 188] on input "Yes" at bounding box center [743, 188] width 10 height 10
radio input "true"
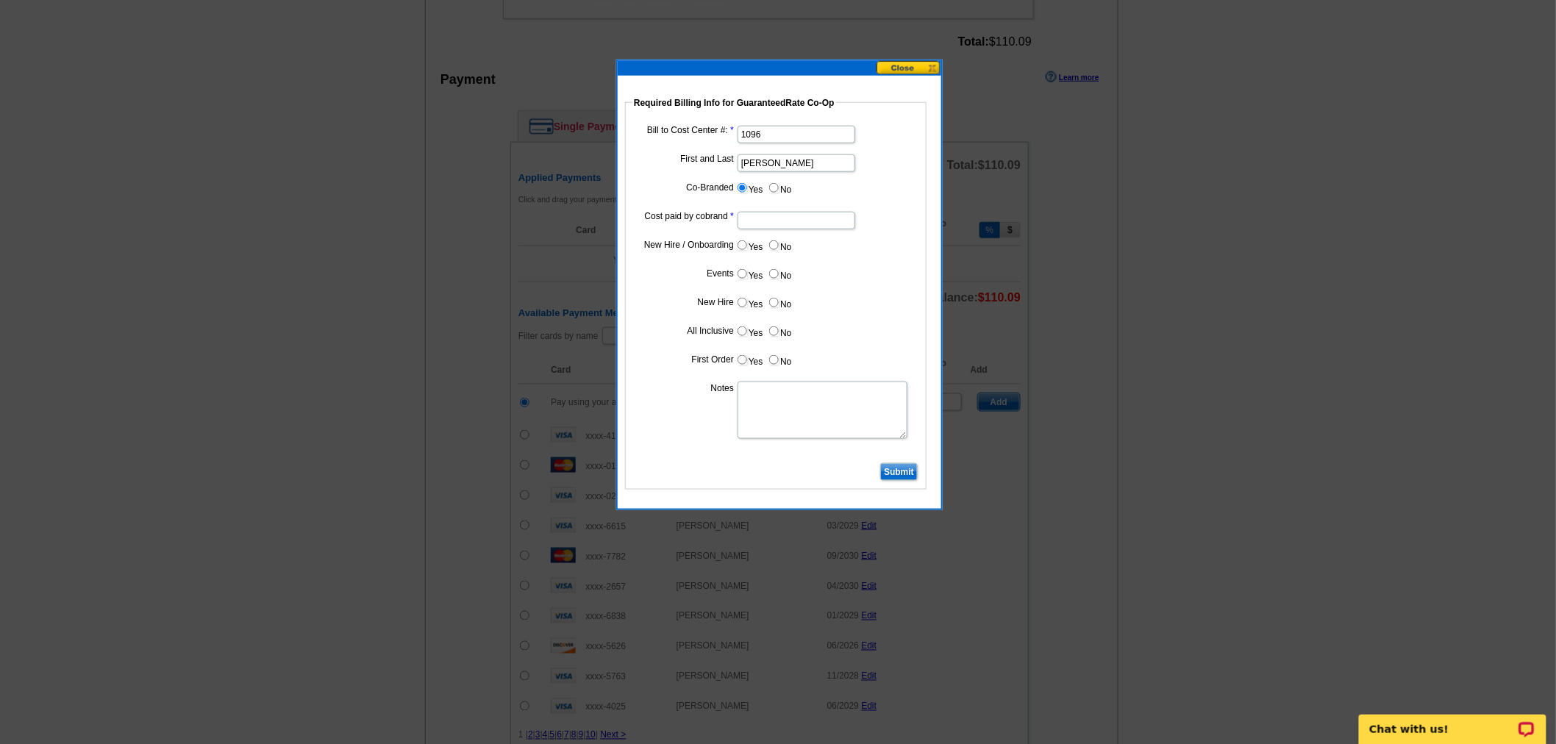
click at [758, 223] on input "Cost paid by cobrand" at bounding box center [797, 221] width 118 height 18
type input "50"
click at [773, 246] on input "No" at bounding box center [774, 246] width 10 height 10
radio input "true"
click at [777, 274] on input "No" at bounding box center [774, 274] width 10 height 10
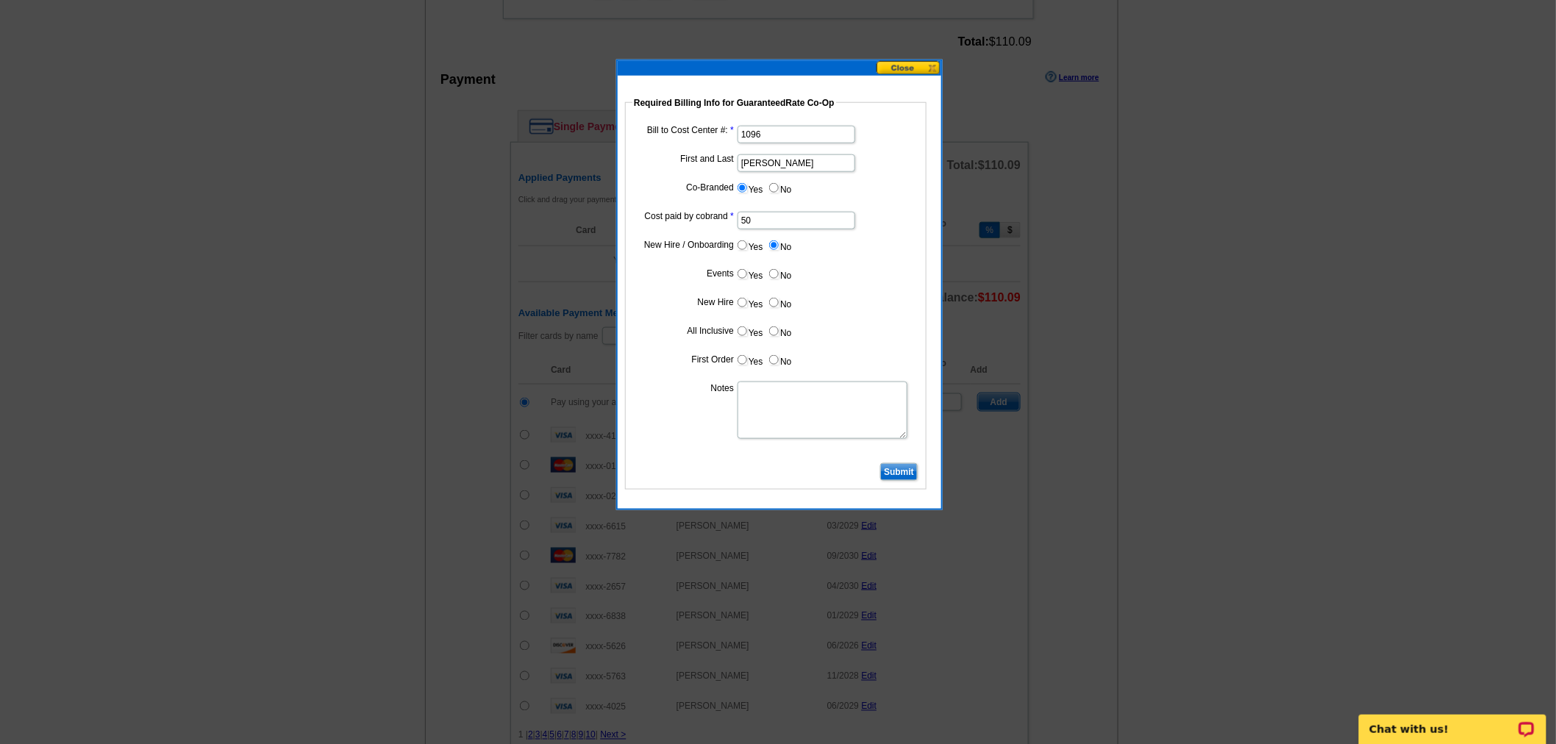
radio input "true"
click at [770, 302] on input "No" at bounding box center [774, 303] width 10 height 10
radio input "true"
click at [776, 333] on input "No" at bounding box center [774, 332] width 10 height 10
radio input "true"
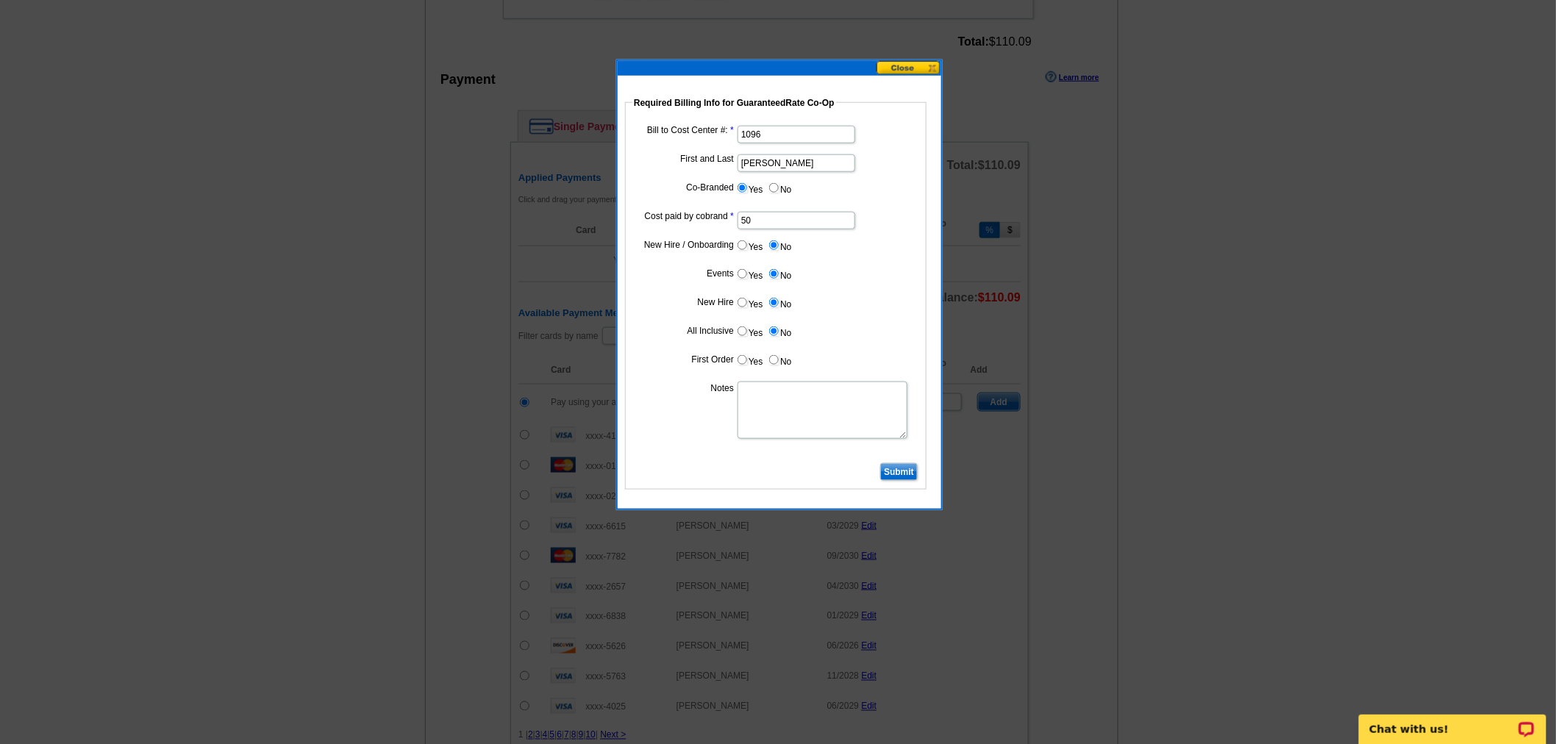
drag, startPoint x: 774, startPoint y: 357, endPoint x: 771, endPoint y: 416, distance: 59.6
click at [773, 359] on input "No" at bounding box center [774, 360] width 10 height 10
radio input "true"
click at [769, 407] on textarea "Notes" at bounding box center [823, 410] width 170 height 57
type textarea "bill to cost center"
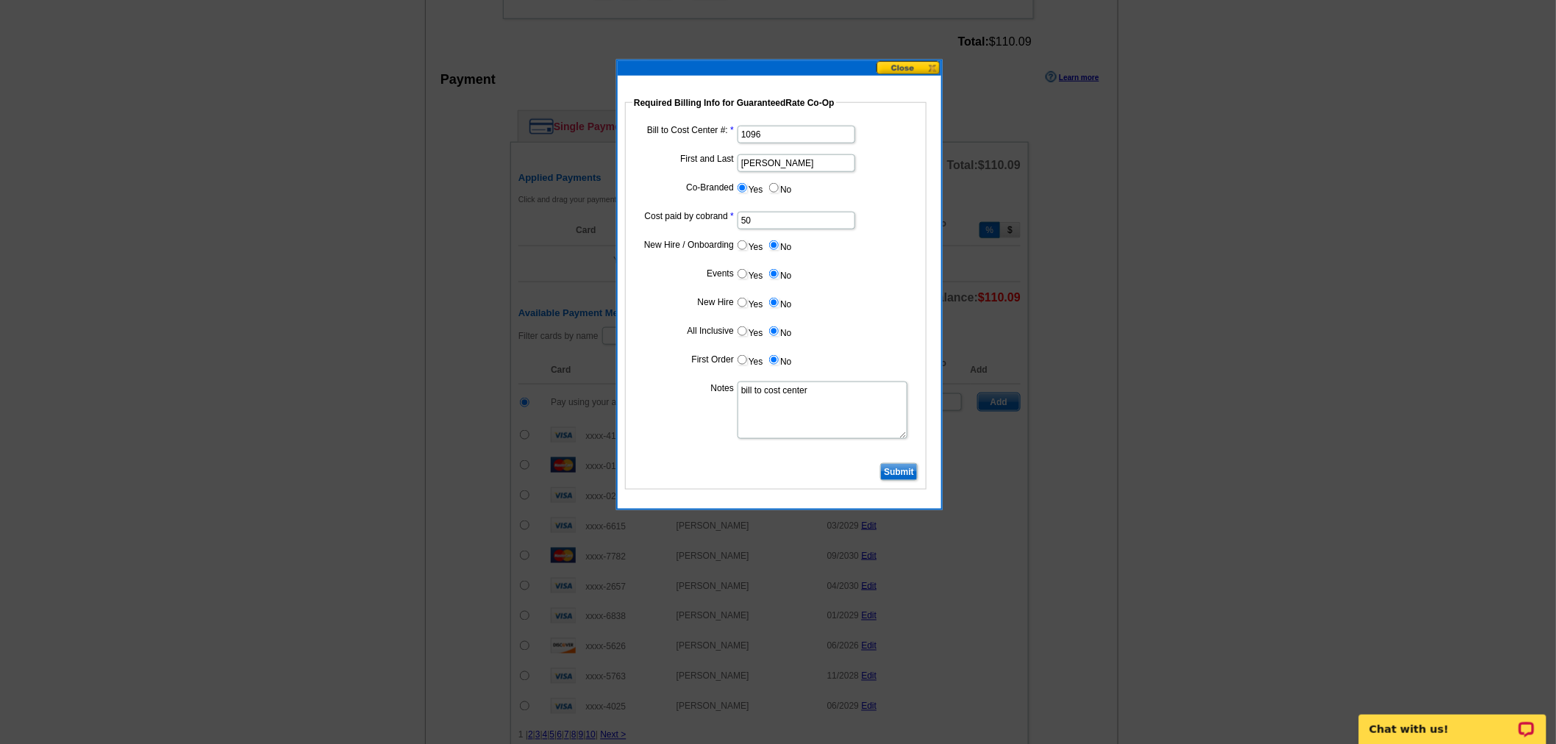
click at [894, 463] on input "Submit" at bounding box center [899, 472] width 38 height 18
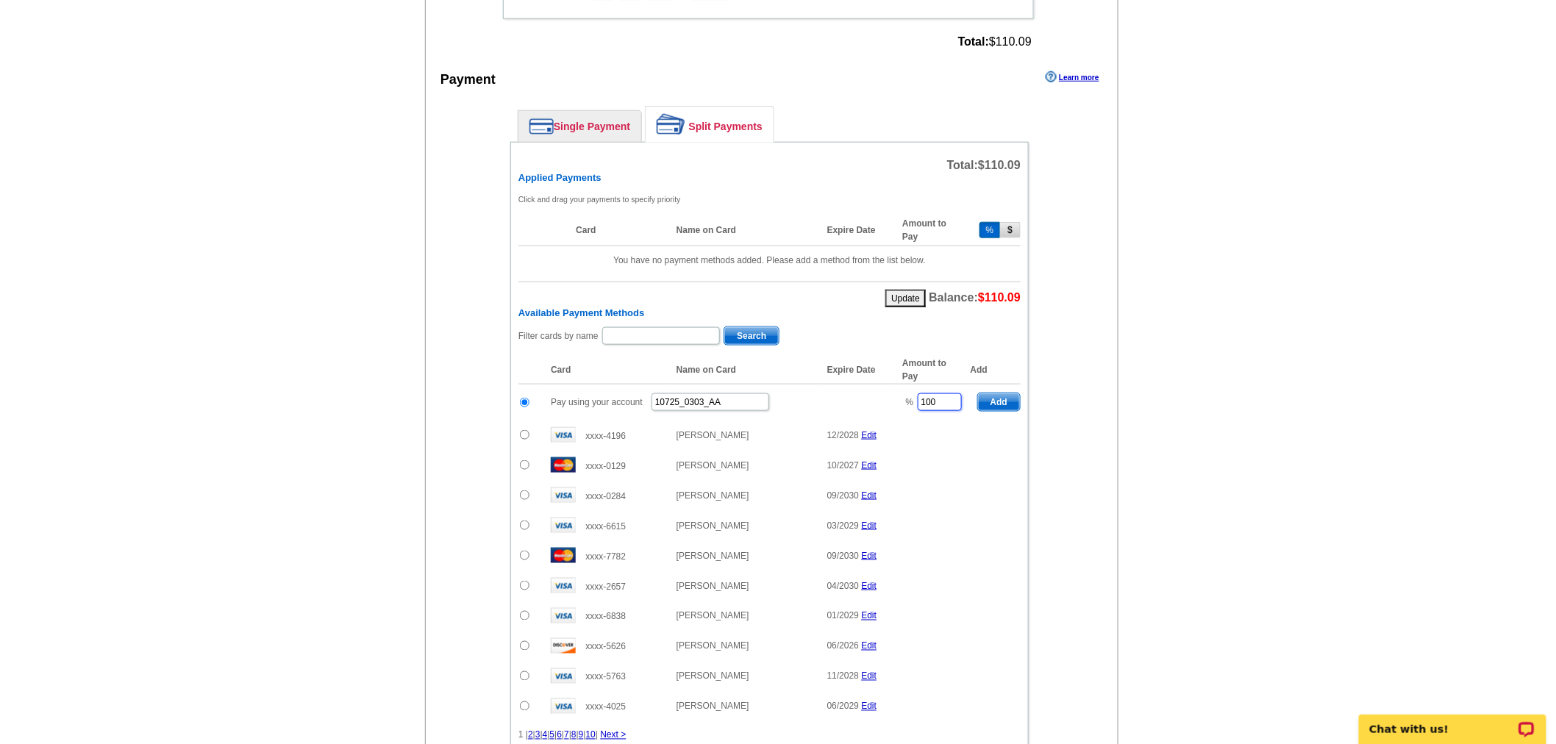
click at [947, 393] on input "100" at bounding box center [940, 402] width 44 height 18
type input "1"
click at [995, 397] on span "Add" at bounding box center [999, 402] width 42 height 18
type input "100"
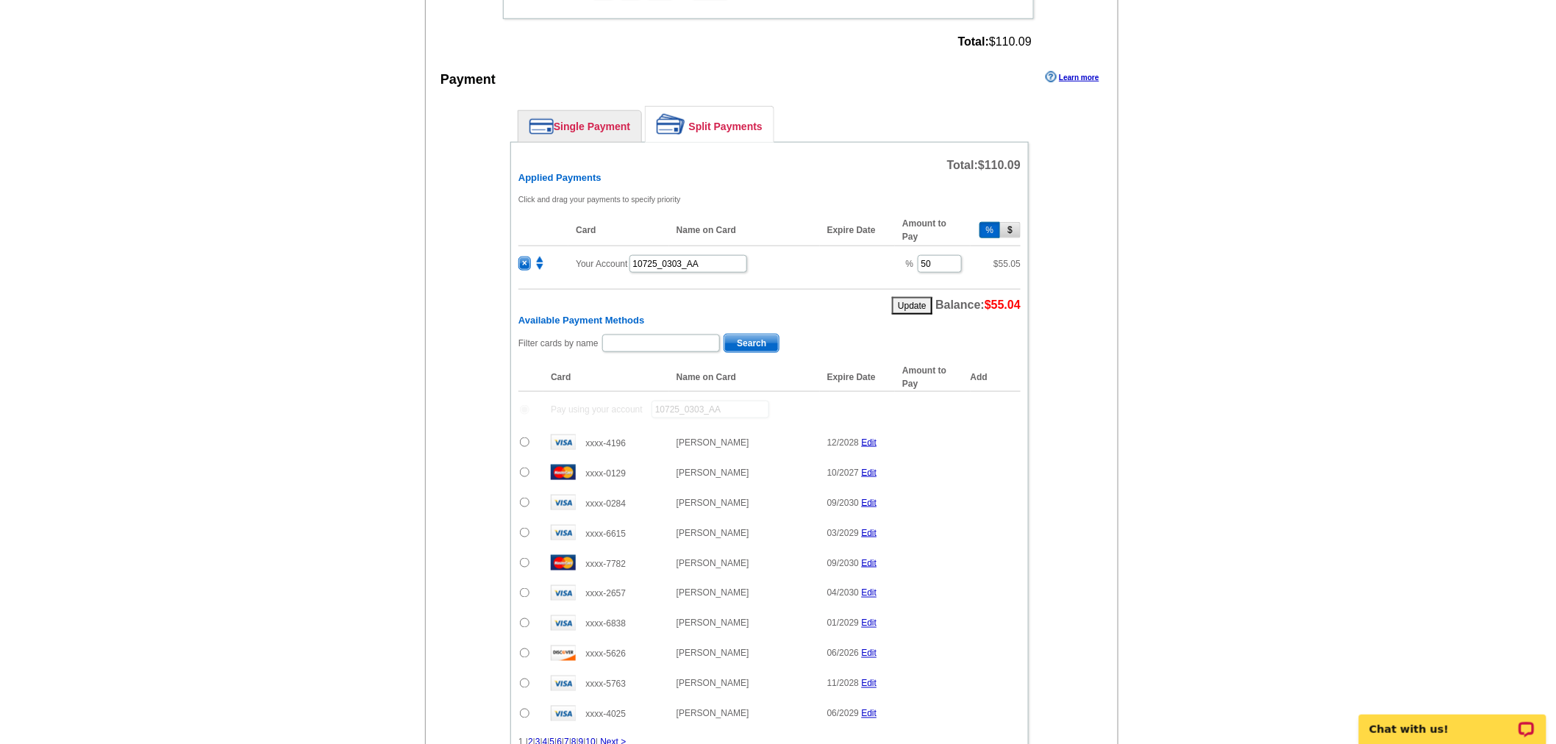
radio input "false"
click at [652, 335] on input "text" at bounding box center [661, 344] width 118 height 18
type input "tom alexander"
click at [737, 335] on span "Search" at bounding box center [751, 344] width 54 height 18
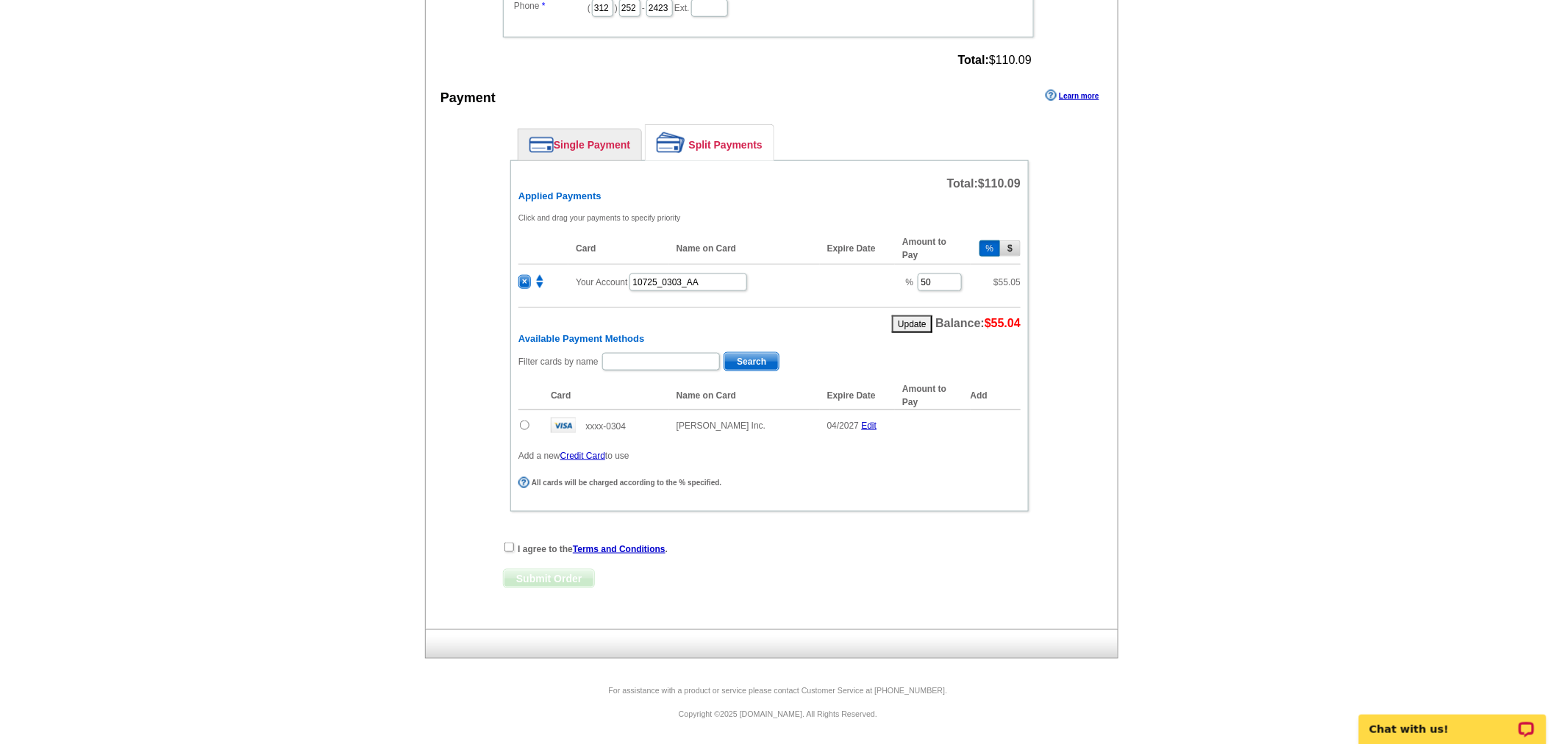
scroll to position [544, 0]
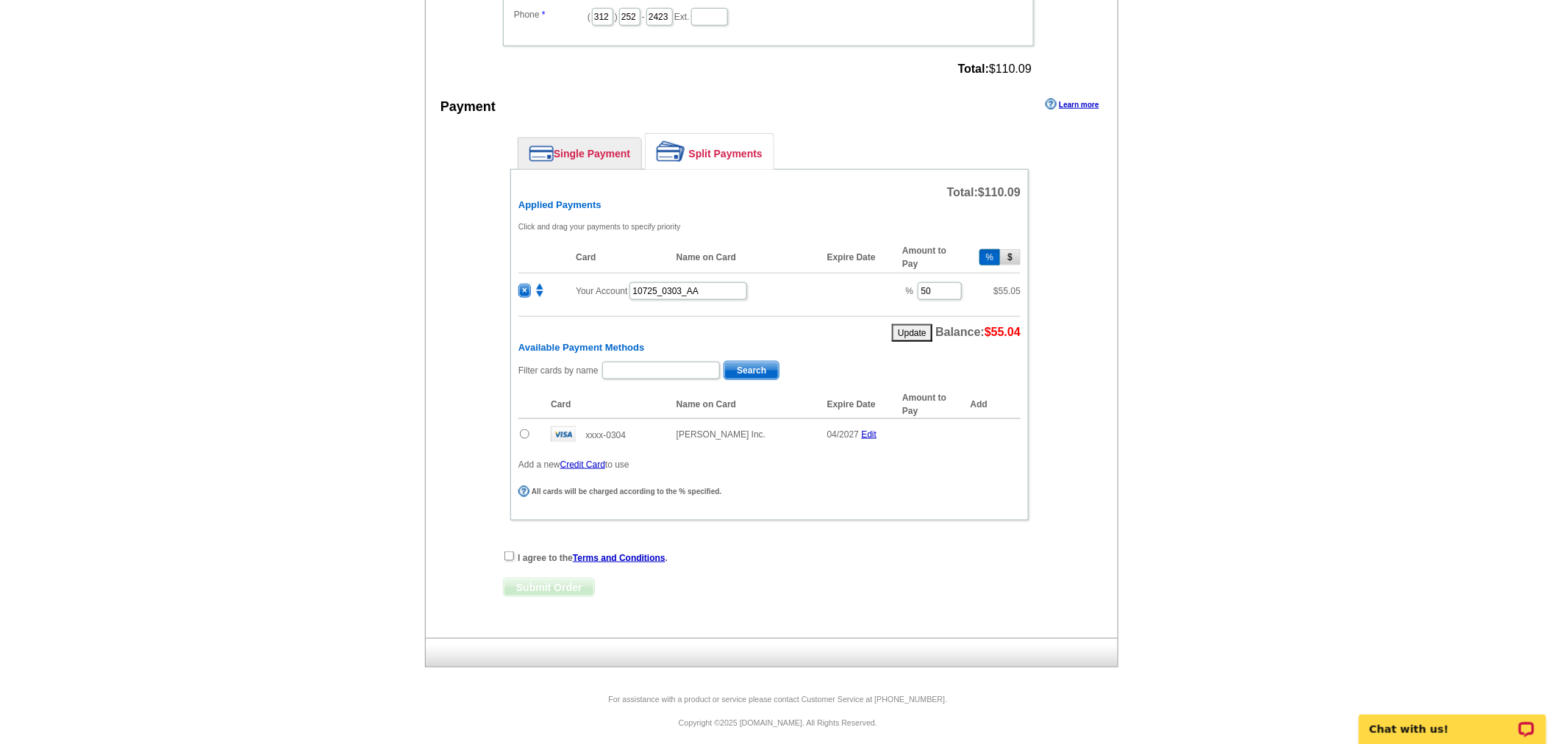
click at [530, 430] on input "radio" at bounding box center [525, 435] width 10 height 10
click at [1018, 430] on span "Add" at bounding box center [999, 437] width 42 height 18
radio input "false"
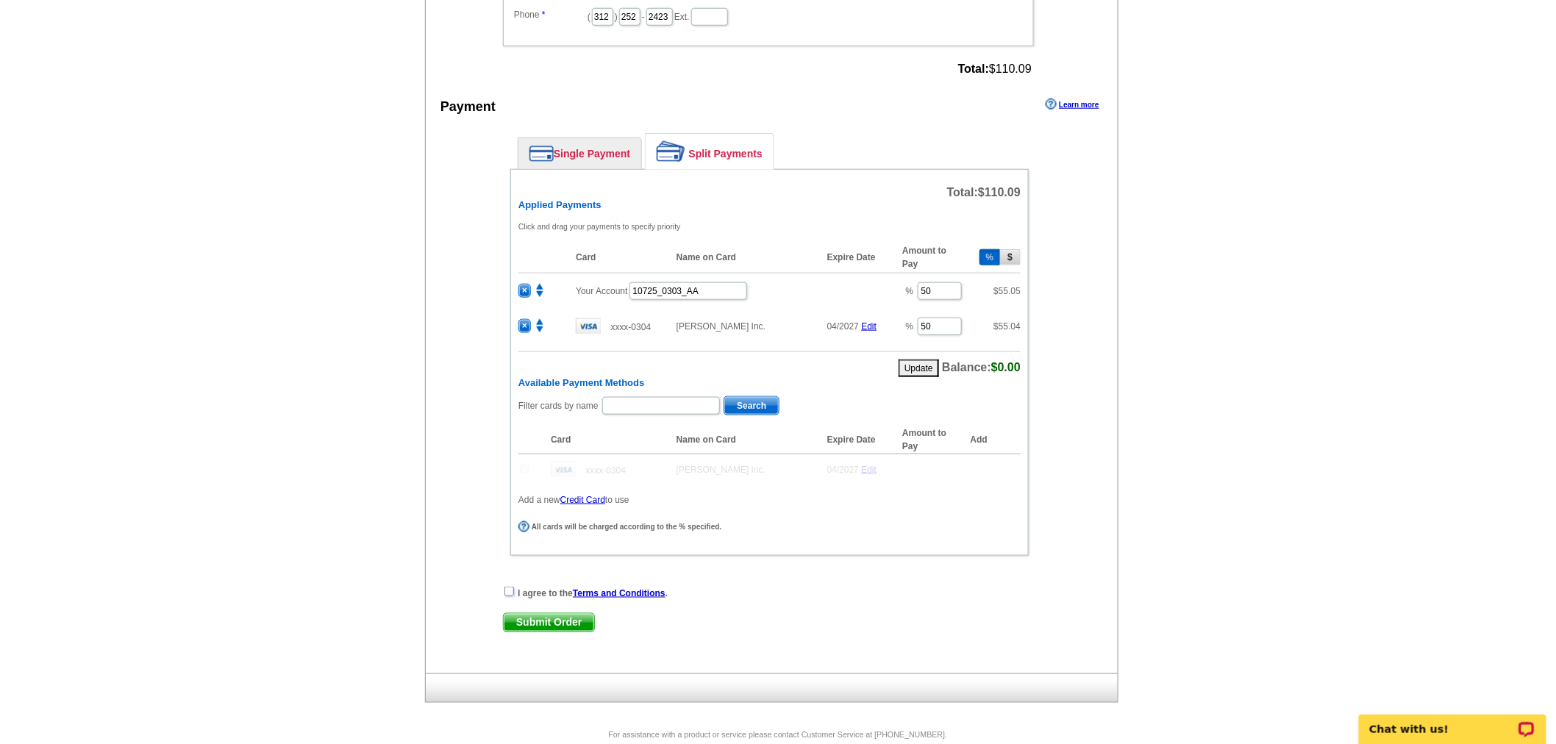
click at [508, 587] on input "checkbox" at bounding box center [510, 592] width 10 height 10
checkbox input "true"
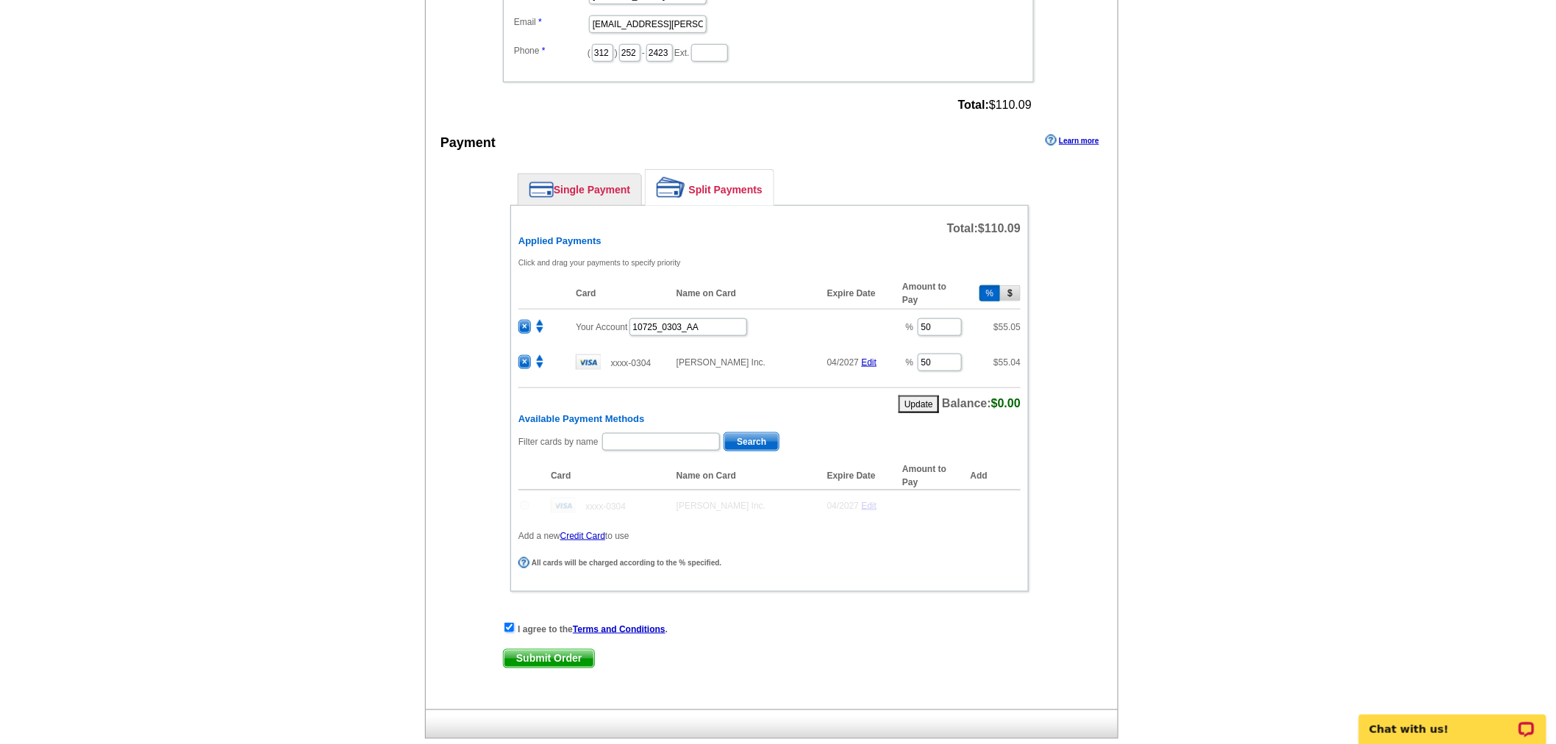
scroll to position [580, 0]
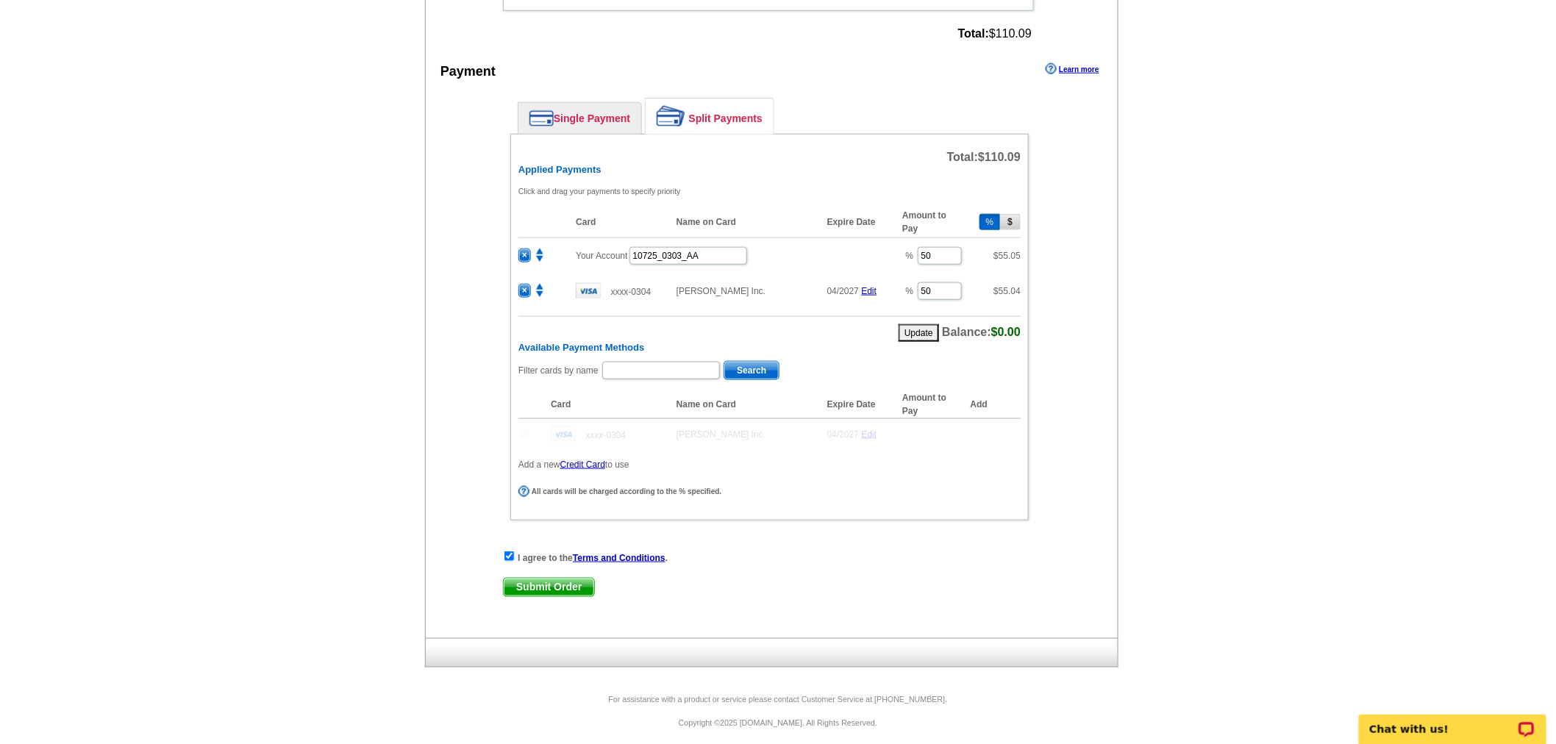
click at [569, 580] on span "Submit Order" at bounding box center [549, 588] width 90 height 18
